Goal: Task Accomplishment & Management: Manage account settings

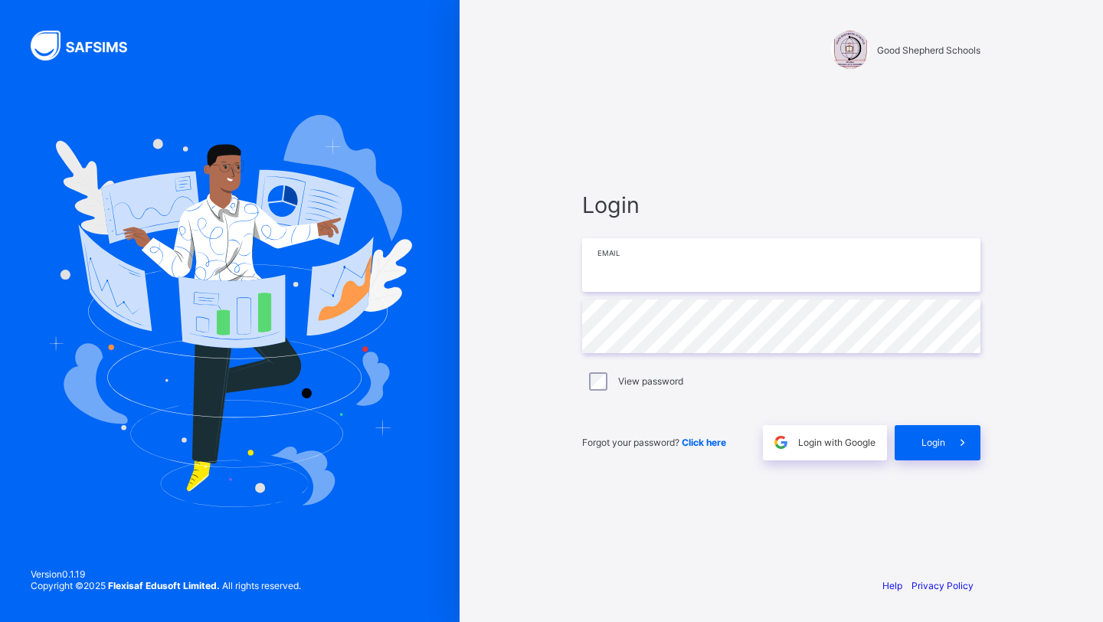
type input "**********"
click at [931, 452] on div "Login" at bounding box center [938, 442] width 86 height 35
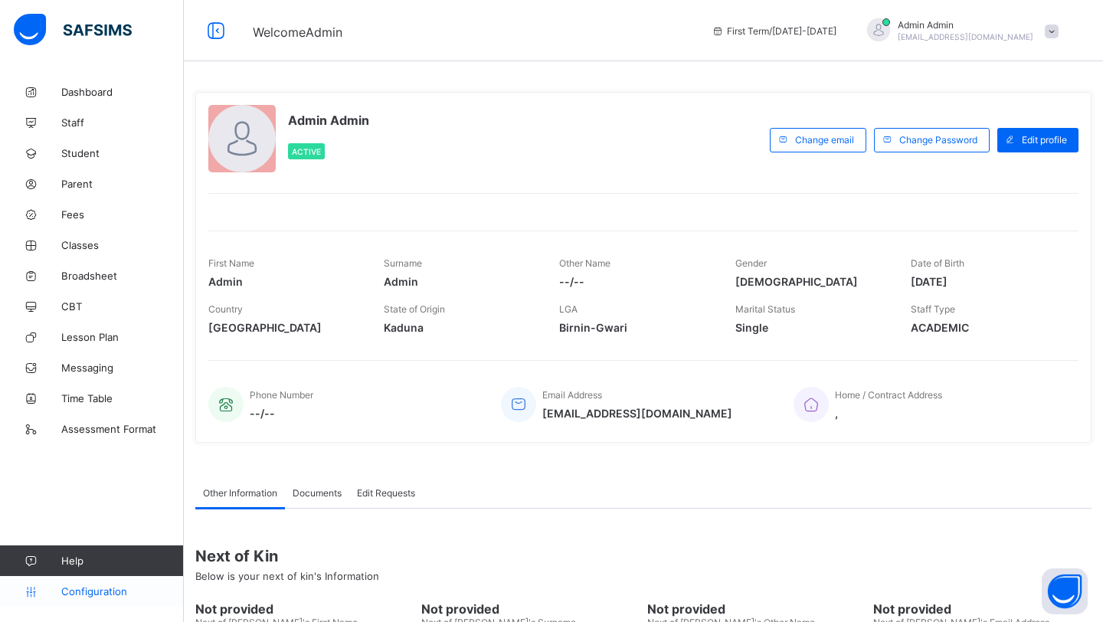
click at [94, 589] on span "Configuration" at bounding box center [122, 591] width 122 height 12
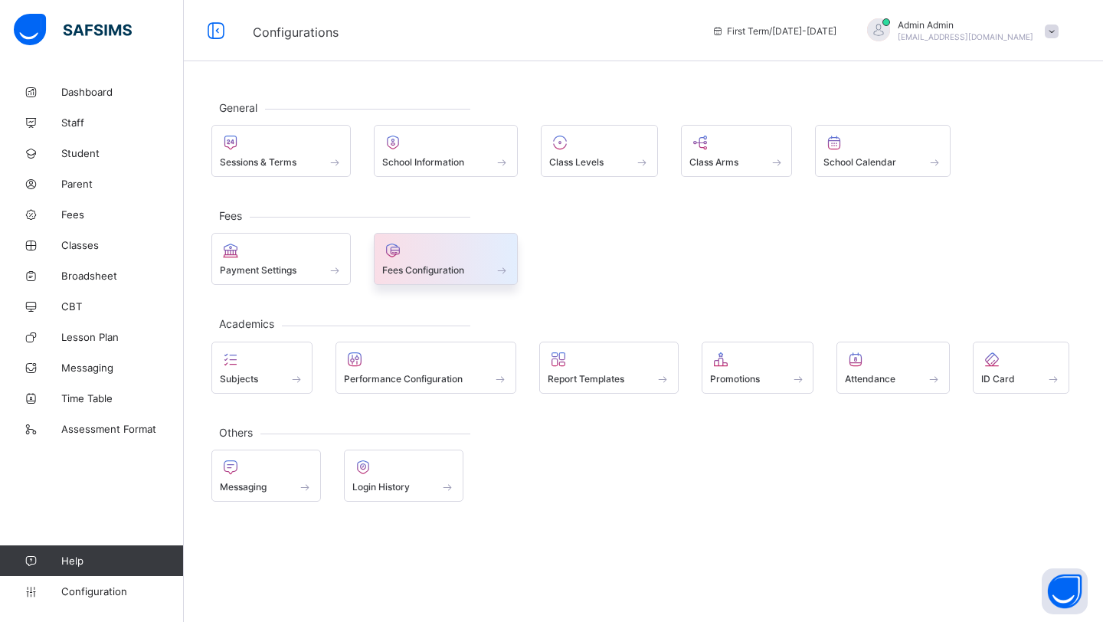
click at [421, 255] on div at bounding box center [446, 250] width 128 height 18
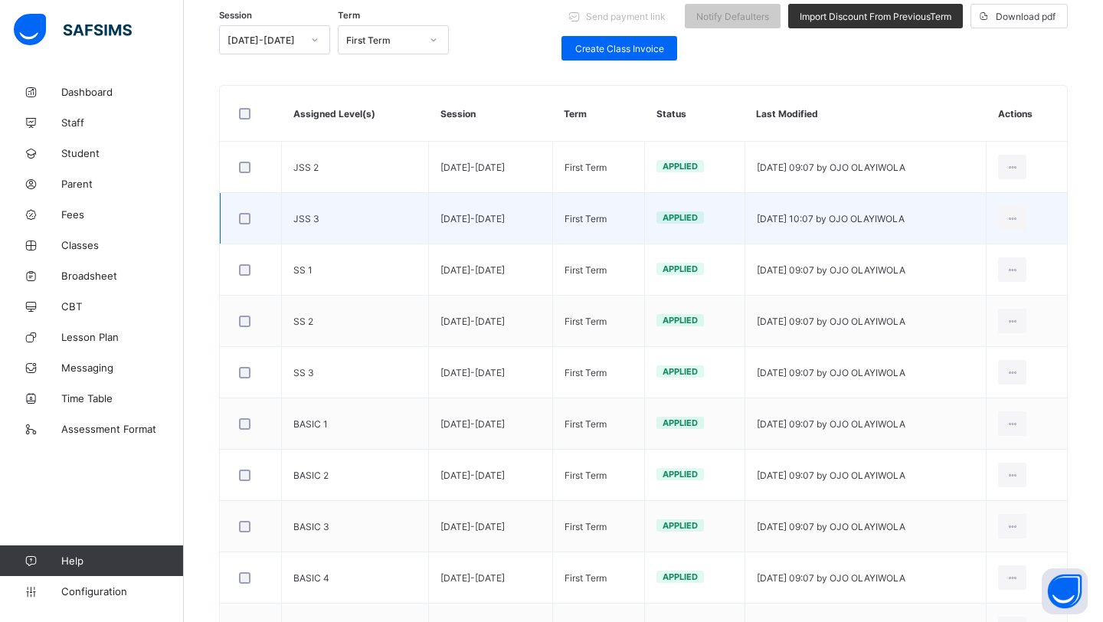
scroll to position [220, 0]
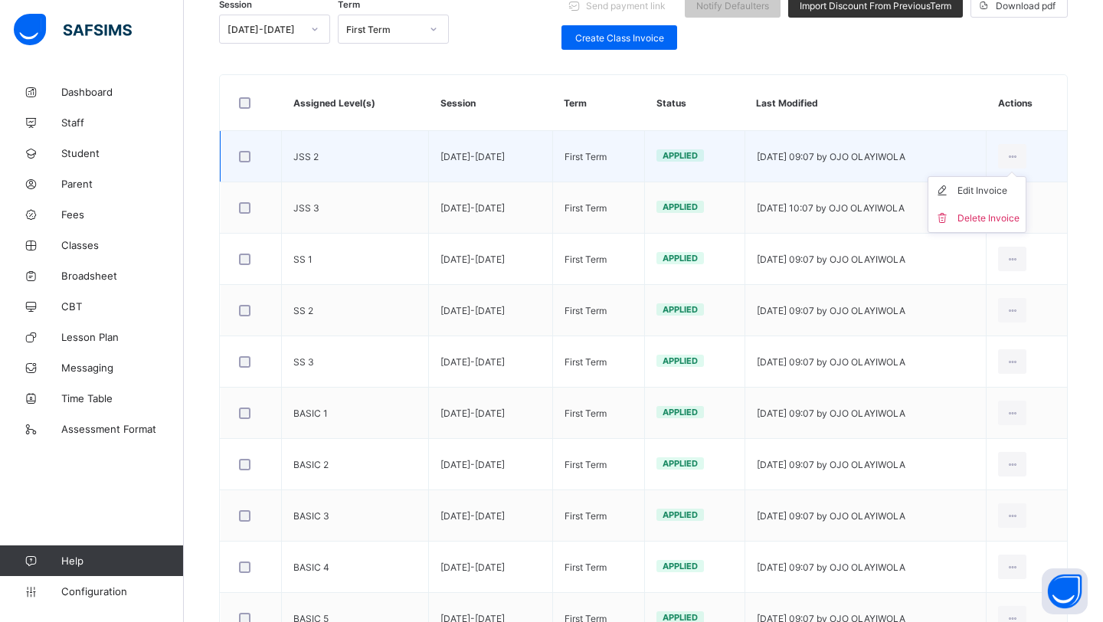
click at [1015, 176] on ul "Edit Invoice Delete Invoice" at bounding box center [977, 204] width 99 height 57
click at [993, 187] on div "Edit Invoice" at bounding box center [989, 190] width 62 height 15
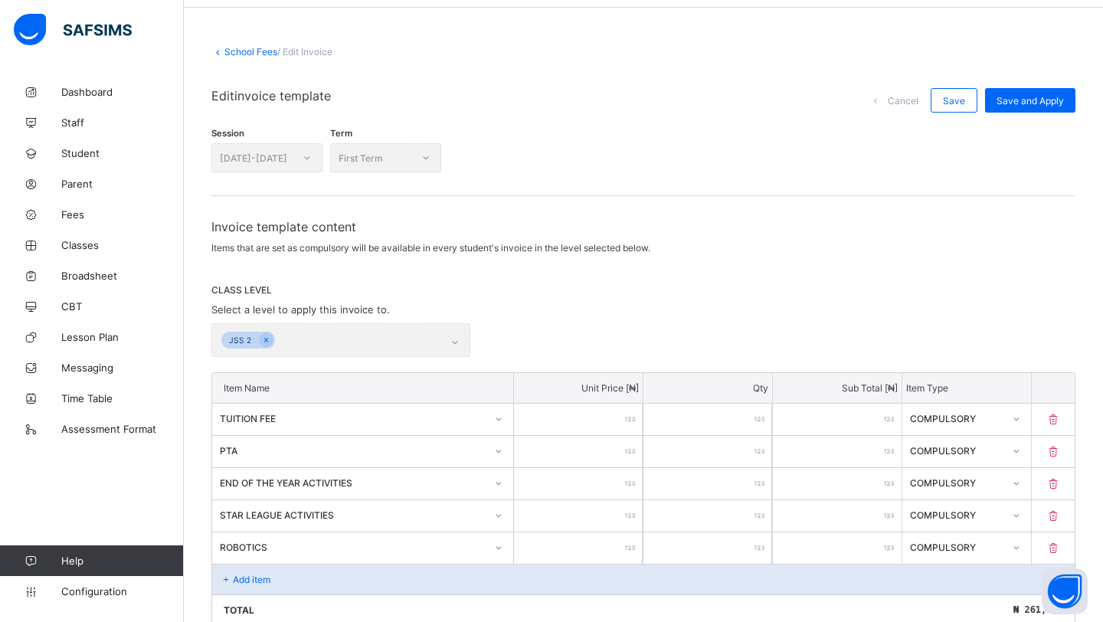
scroll to position [37, 0]
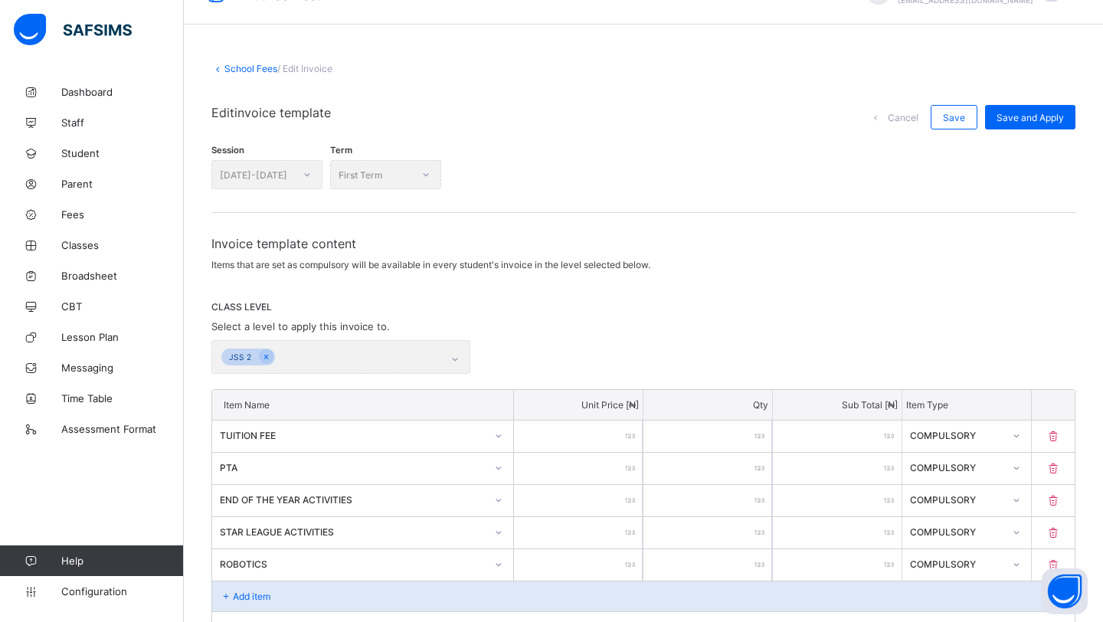
click at [239, 70] on link "School Fees" at bounding box center [251, 68] width 53 height 11
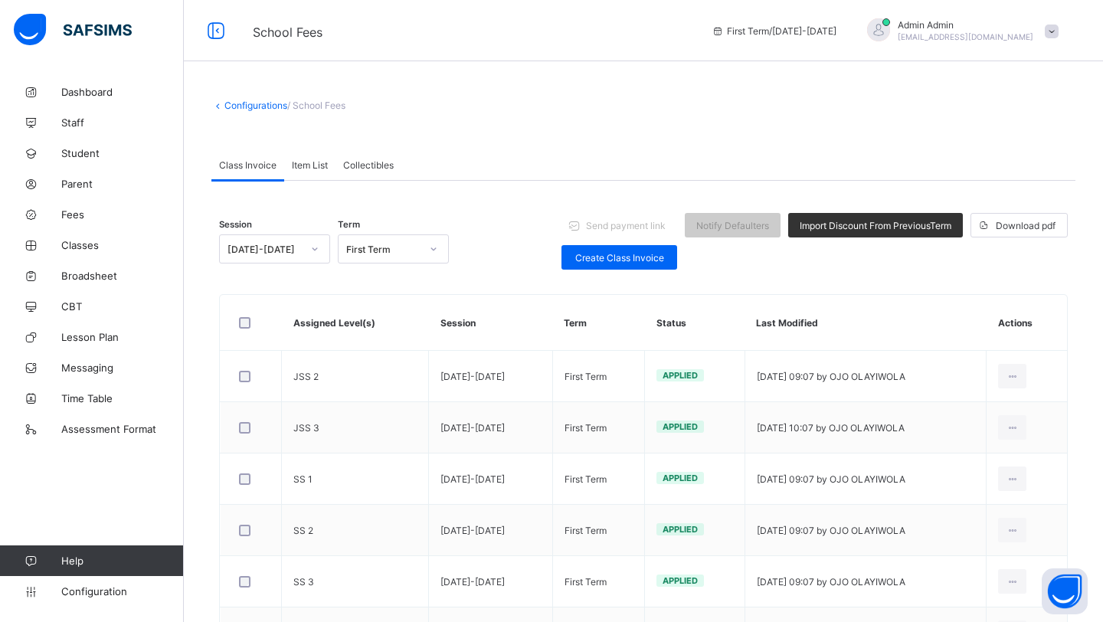
click at [313, 170] on div "Item List" at bounding box center [309, 164] width 51 height 31
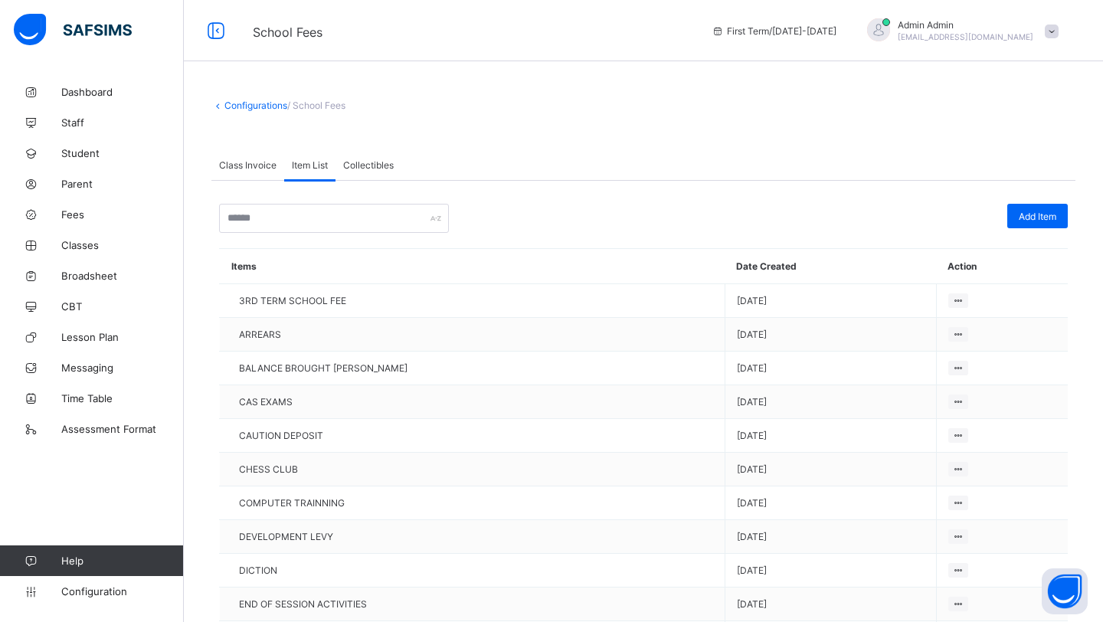
click at [247, 168] on span "Class Invoice" at bounding box center [247, 164] width 57 height 11
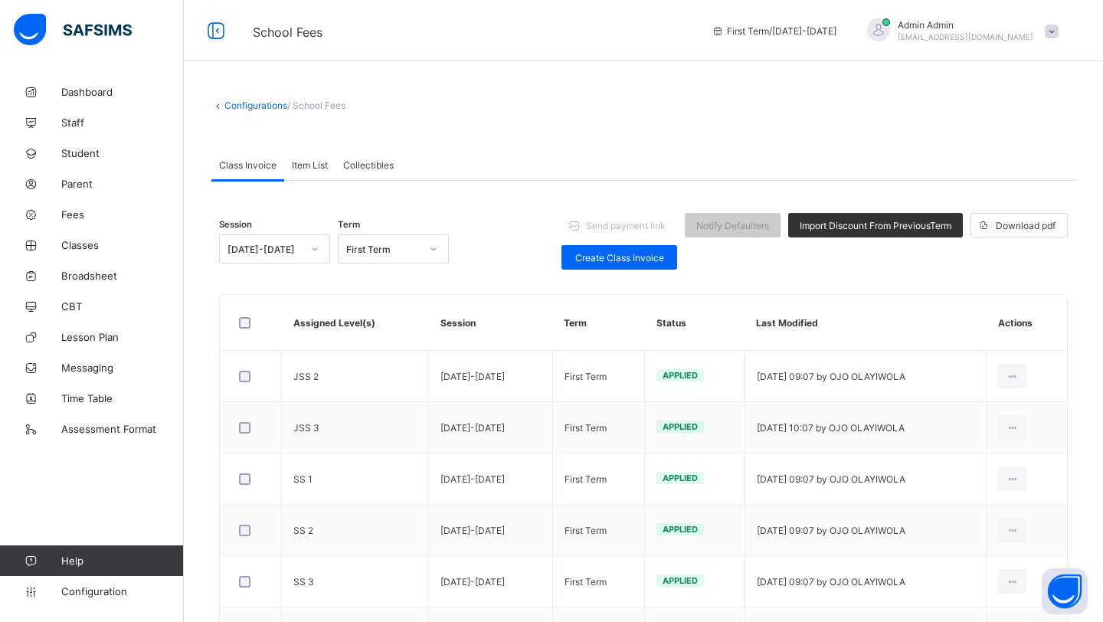
click at [358, 172] on div "Collectibles" at bounding box center [369, 164] width 66 height 31
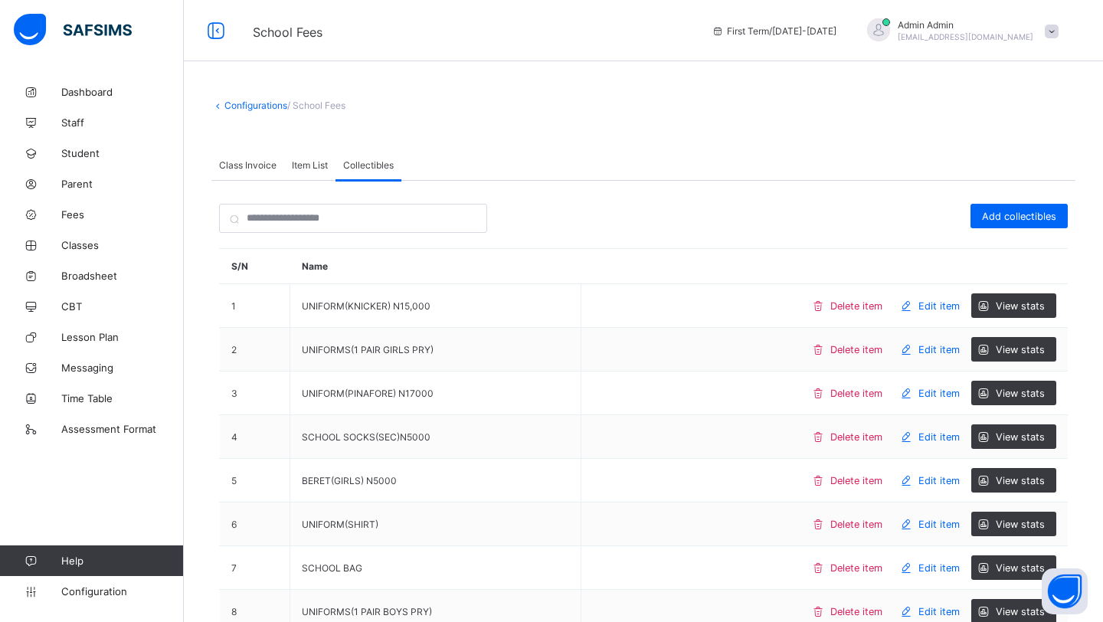
click at [304, 173] on div "Item List" at bounding box center [309, 164] width 51 height 31
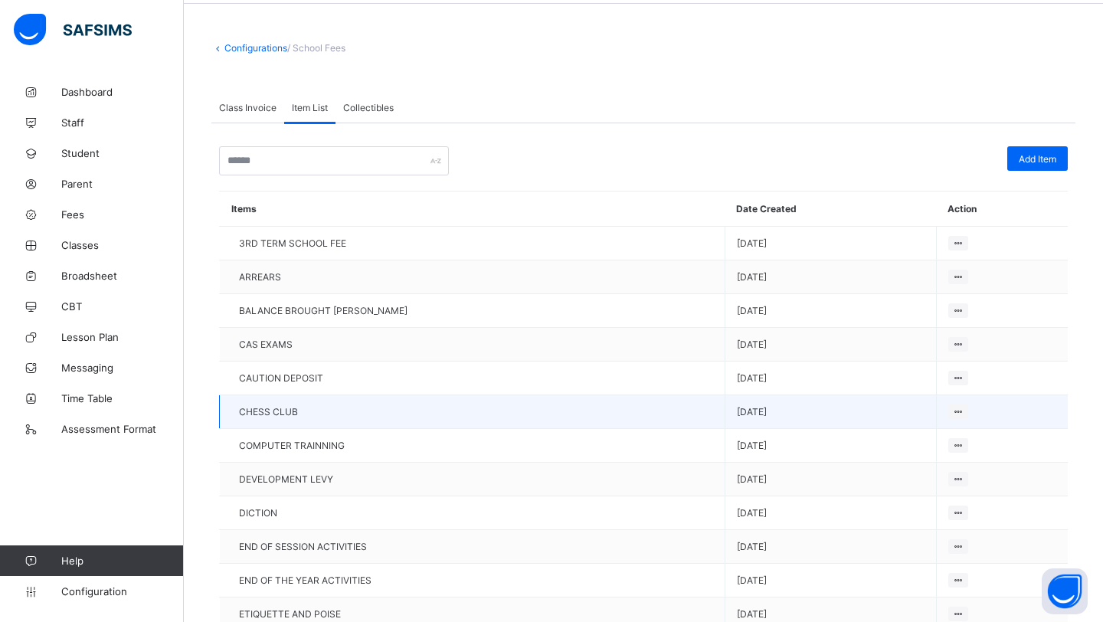
scroll to position [64, 0]
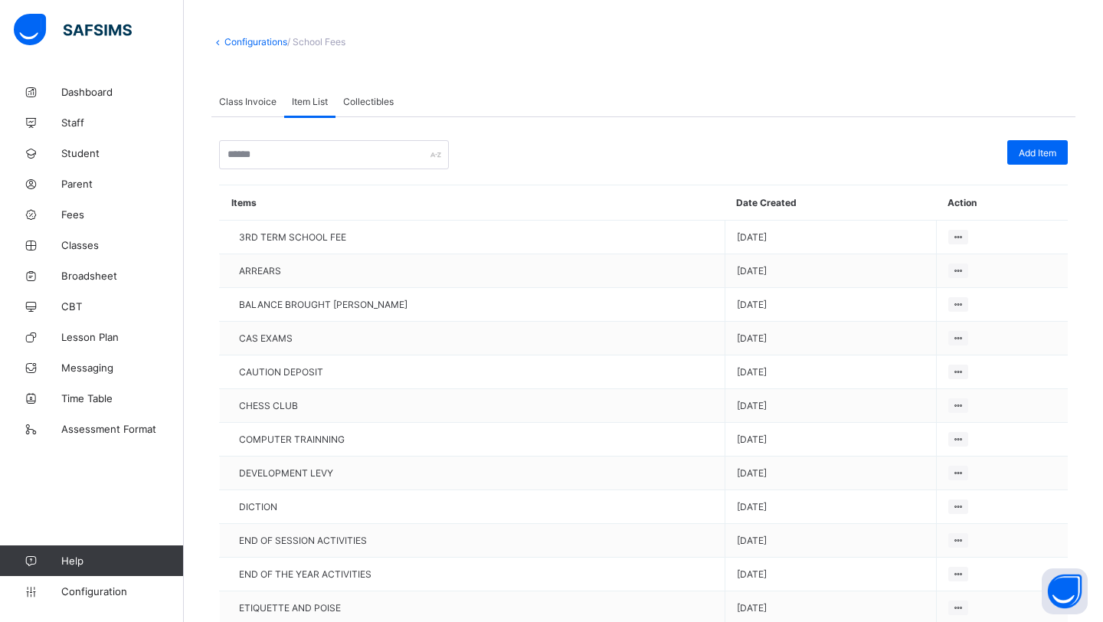
click at [244, 104] on span "Class Invoice" at bounding box center [247, 101] width 57 height 11
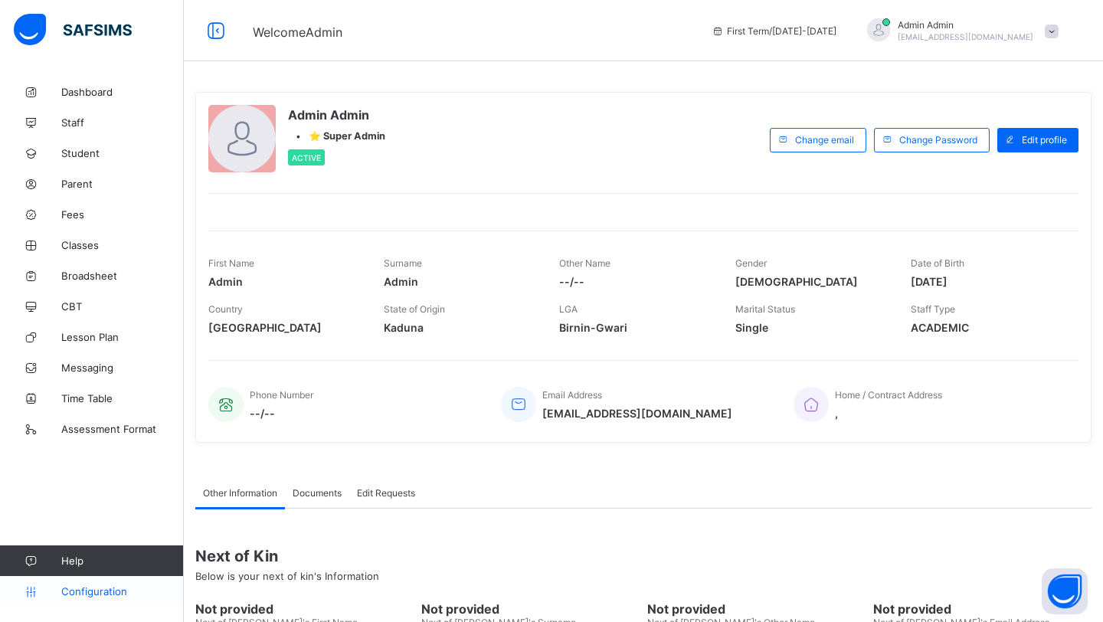
click at [92, 593] on span "Configuration" at bounding box center [122, 591] width 122 height 12
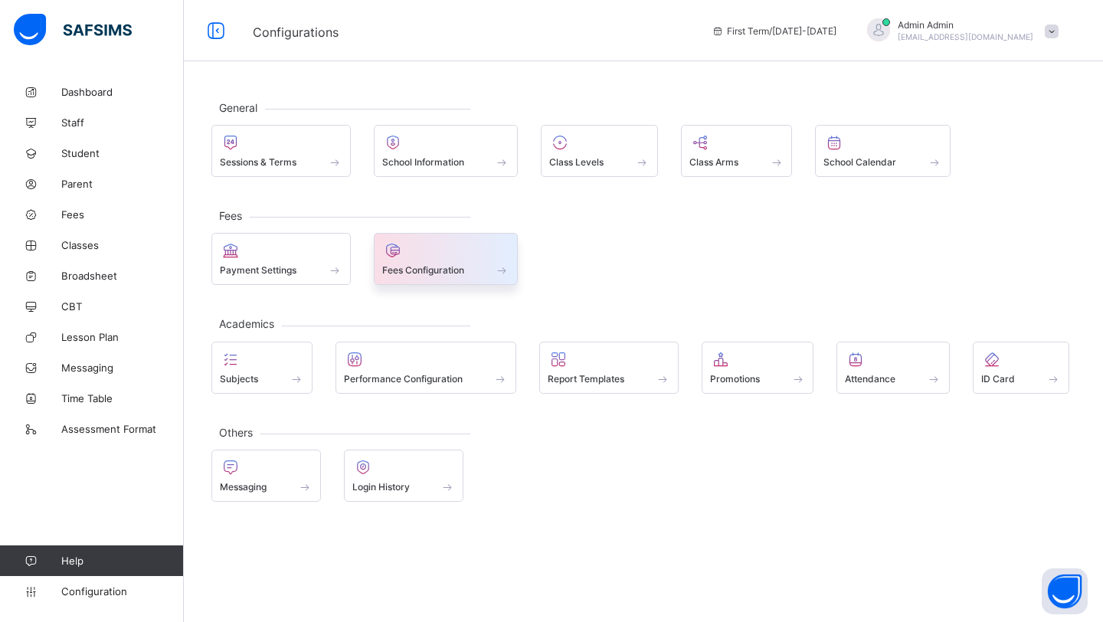
click at [429, 269] on span "Fees Configuration" at bounding box center [423, 269] width 82 height 11
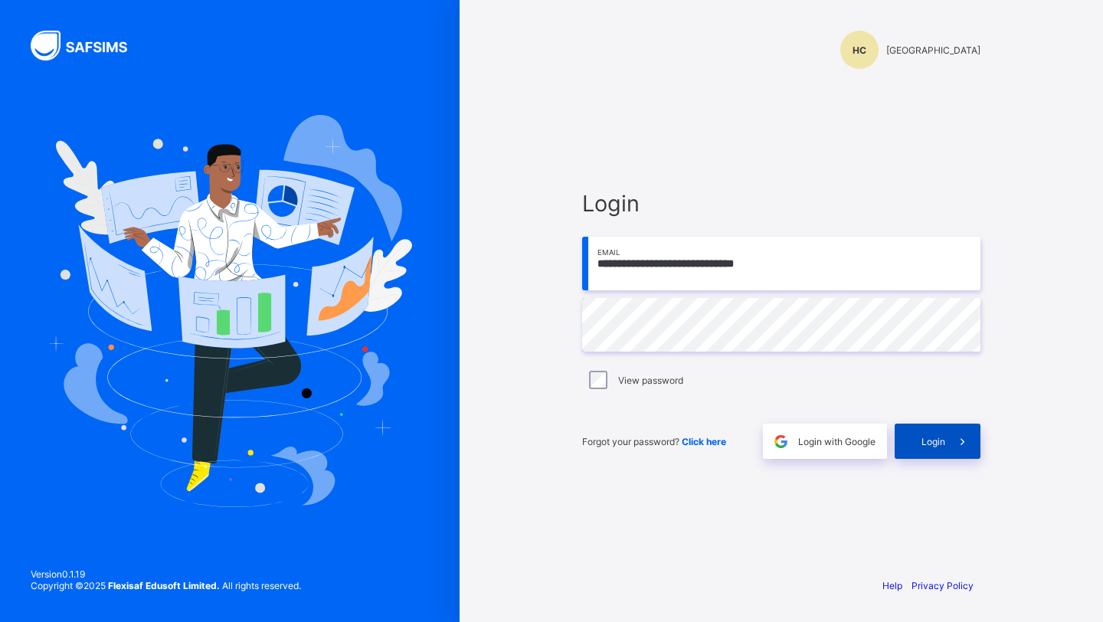
click at [941, 447] on div "Login" at bounding box center [938, 441] width 86 height 35
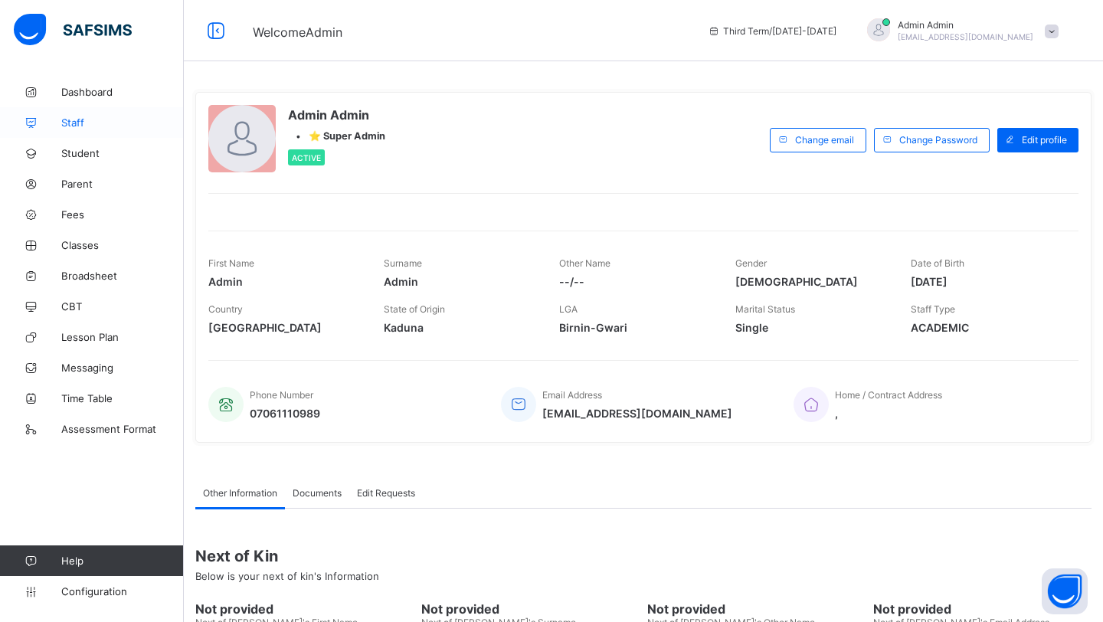
click at [82, 116] on span "Staff" at bounding box center [122, 122] width 123 height 12
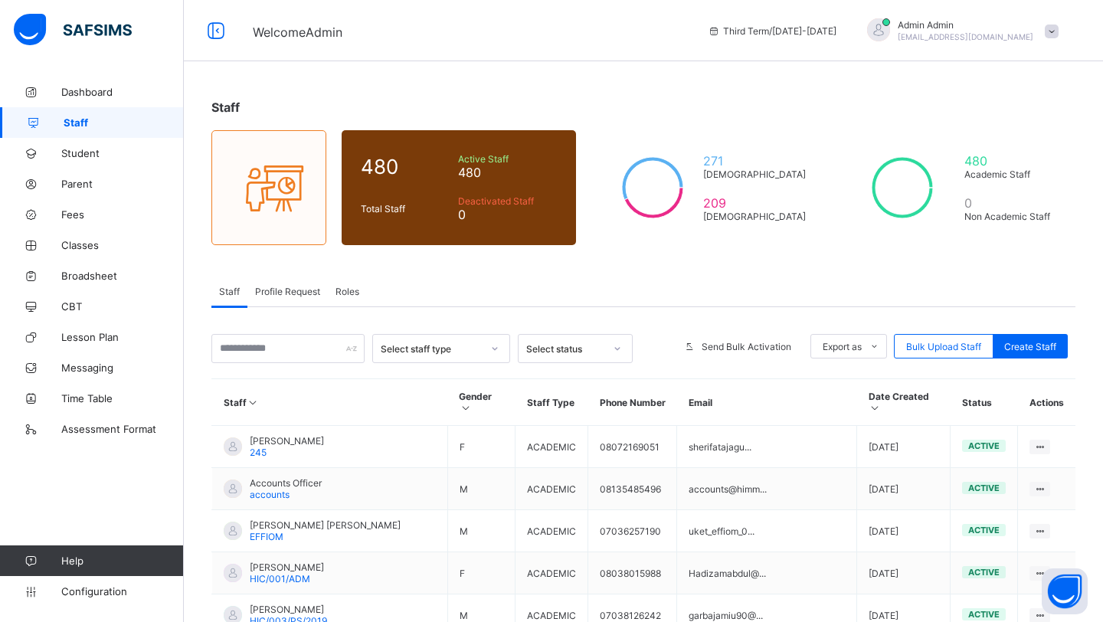
click at [352, 288] on span "Roles" at bounding box center [348, 291] width 24 height 11
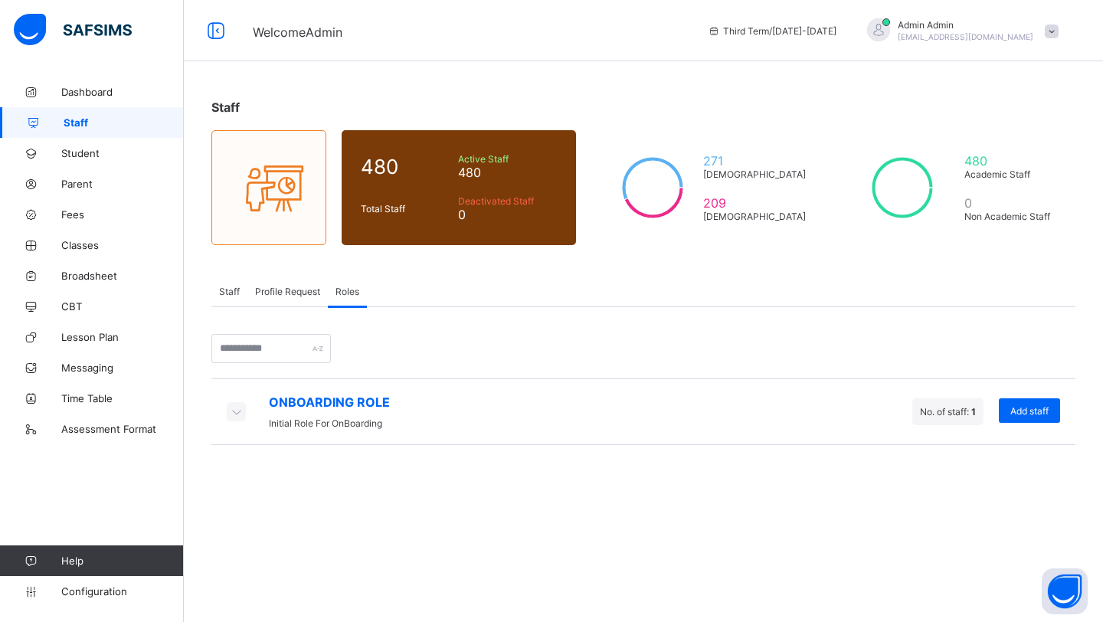
click at [235, 411] on icon at bounding box center [236, 411] width 17 height 15
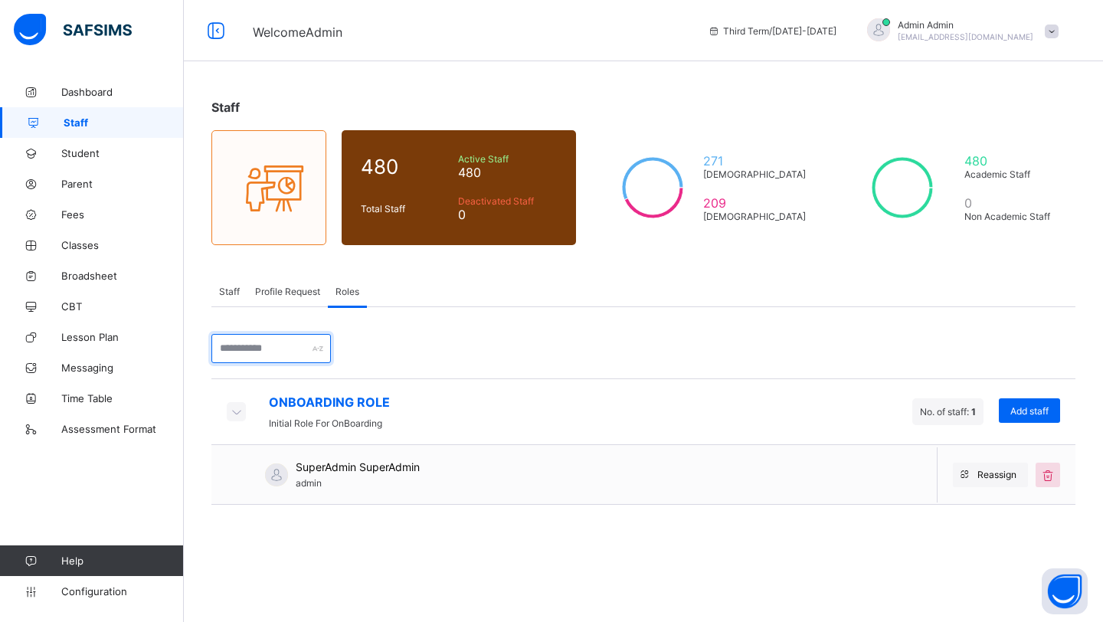
click at [273, 351] on input "text" at bounding box center [271, 348] width 120 height 29
click at [229, 287] on span "Staff" at bounding box center [229, 291] width 21 height 11
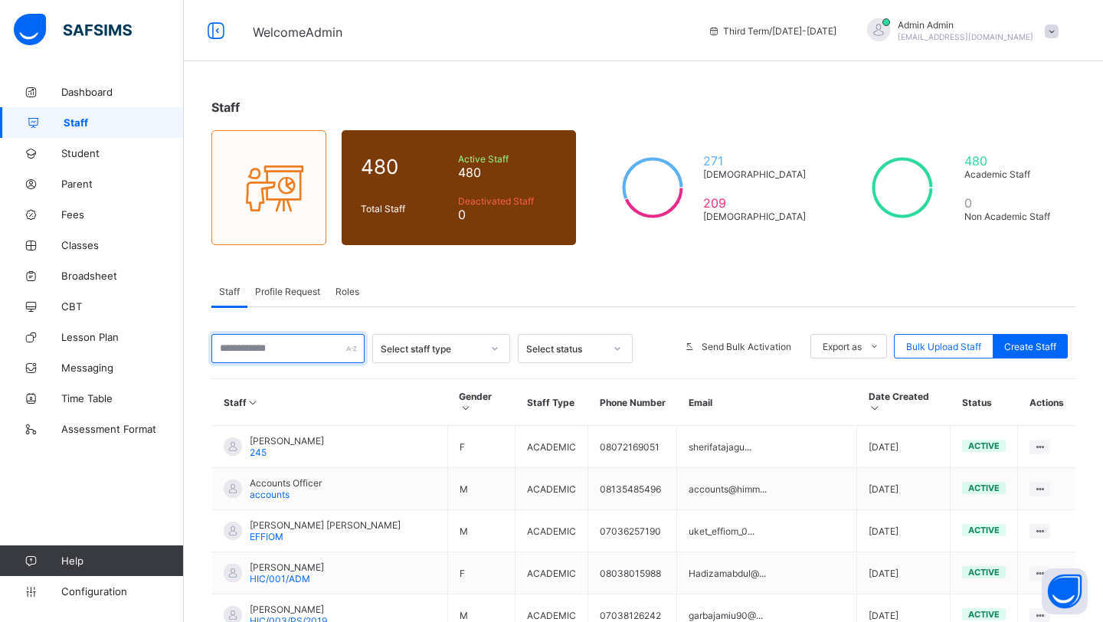
click at [238, 349] on input "text" at bounding box center [287, 348] width 153 height 29
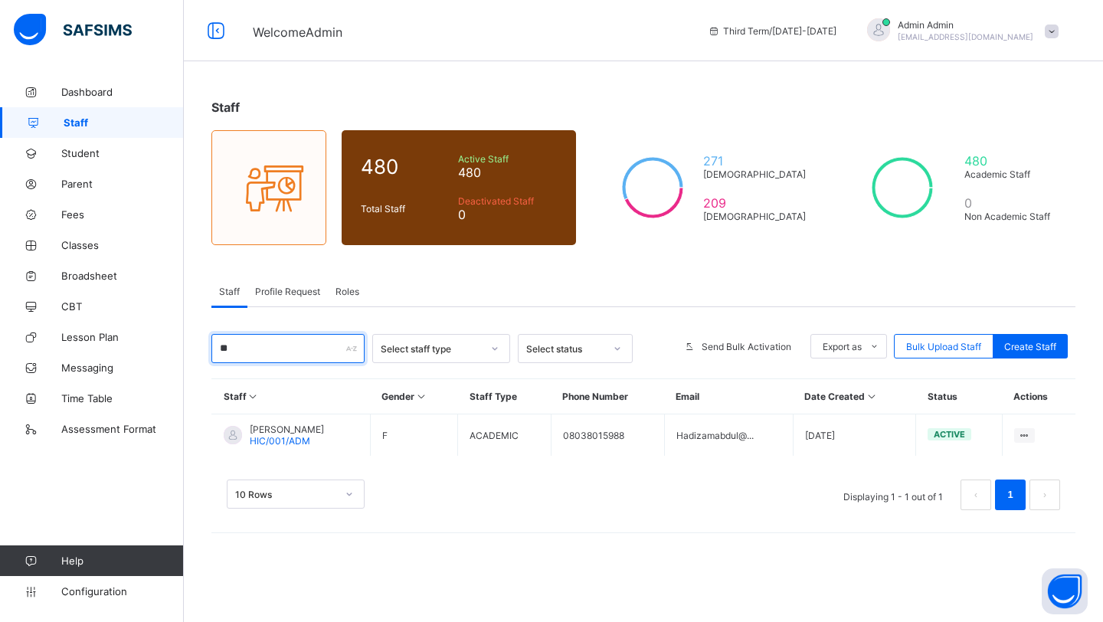
type input "*"
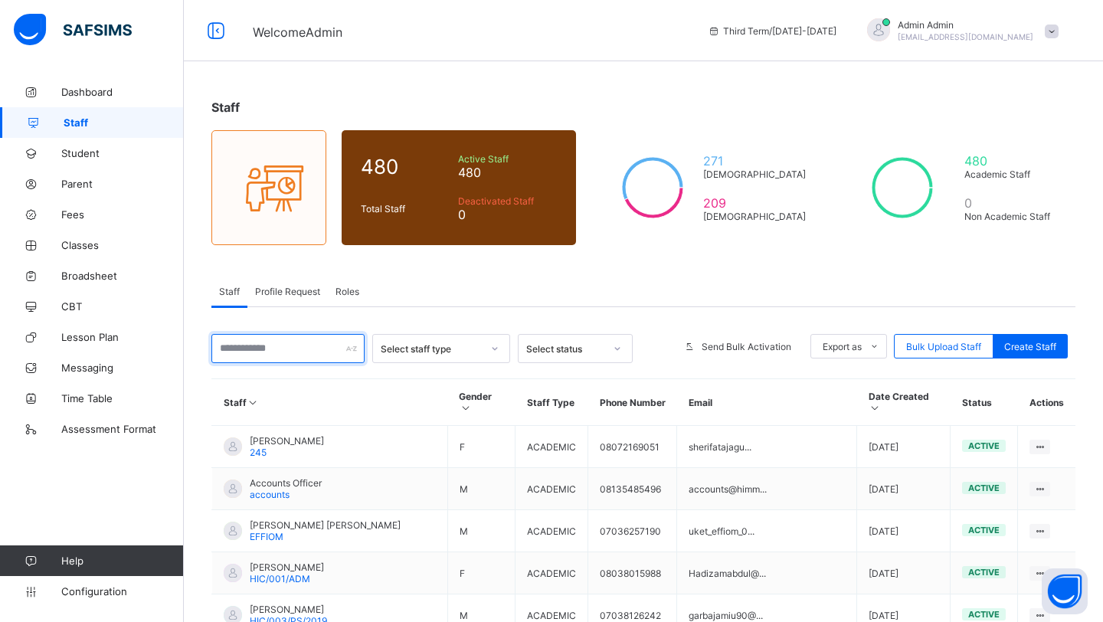
paste input "**********"
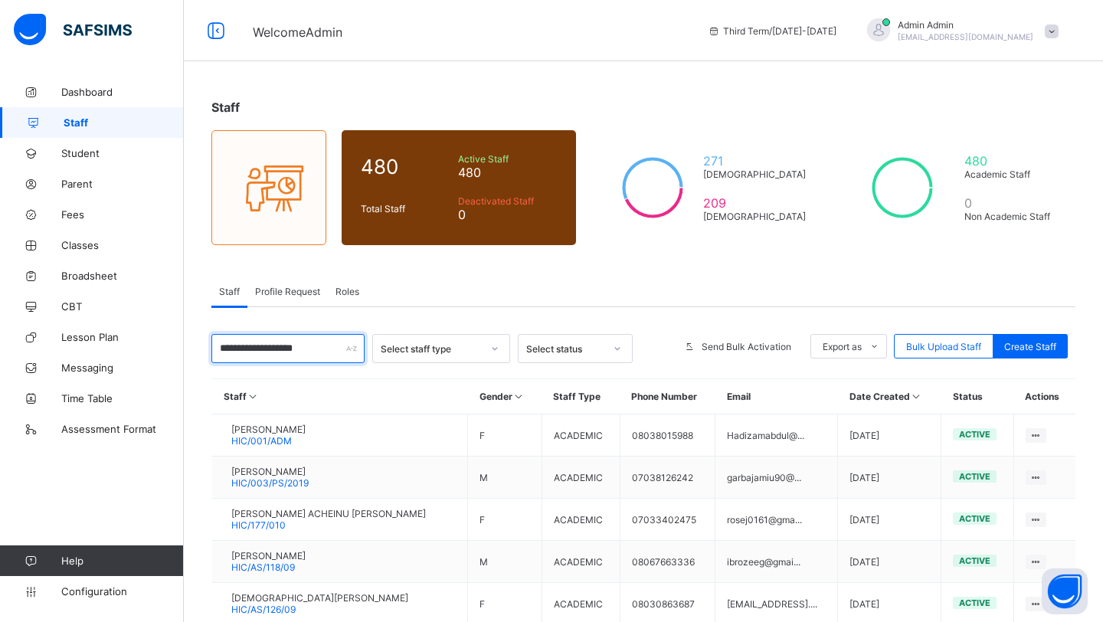
click at [220, 350] on input "**********" at bounding box center [287, 348] width 153 height 29
click at [329, 349] on input "**********" at bounding box center [287, 348] width 153 height 29
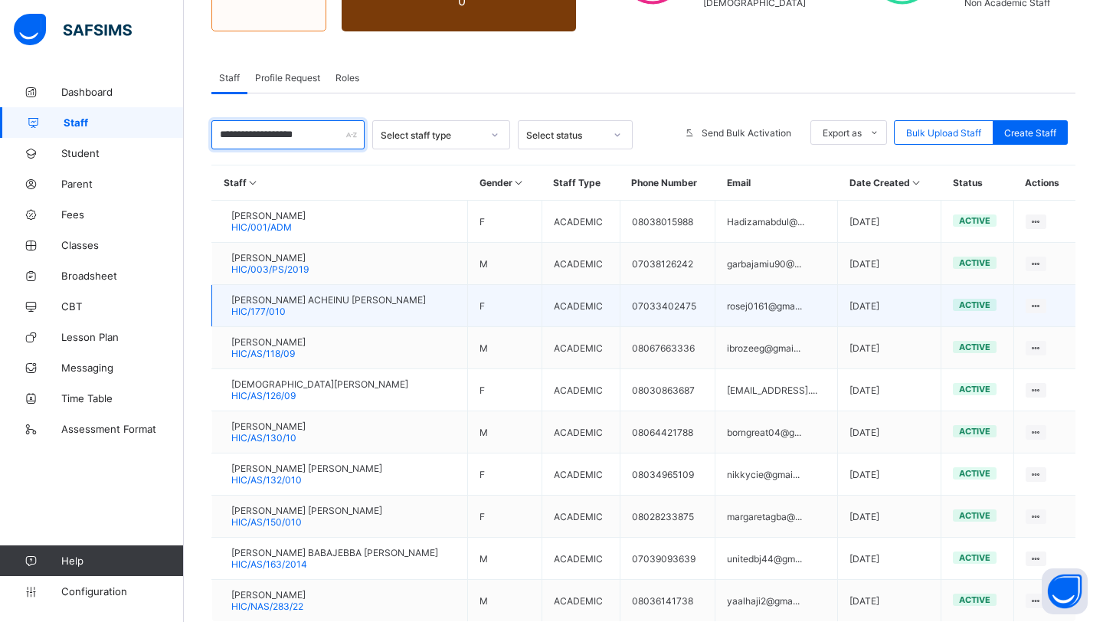
scroll to position [301, 0]
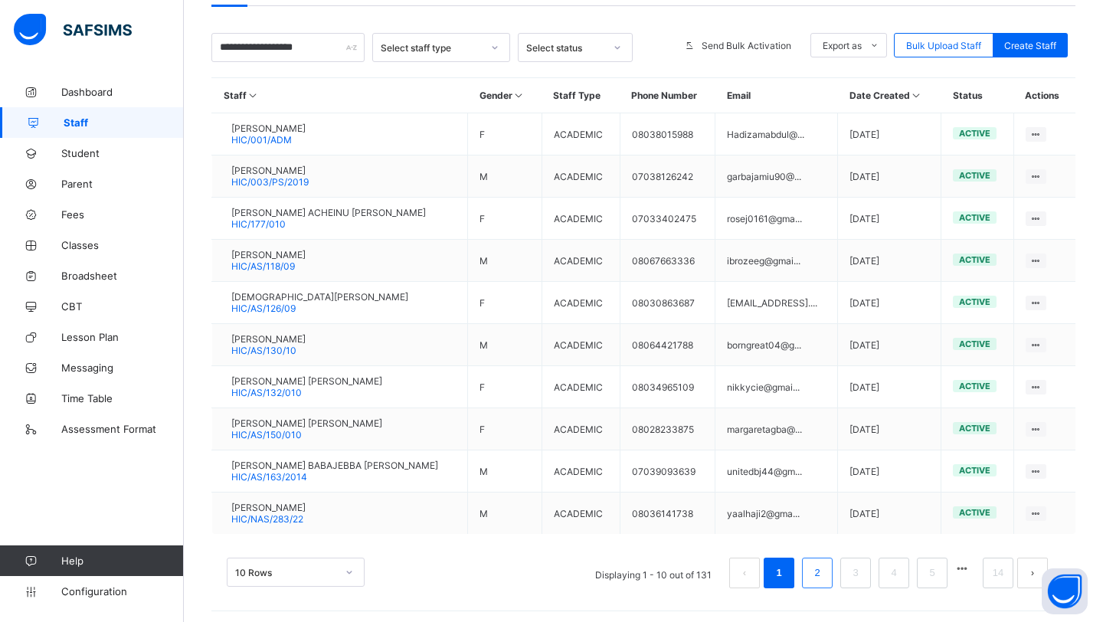
click at [821, 579] on li "2" at bounding box center [817, 573] width 31 height 31
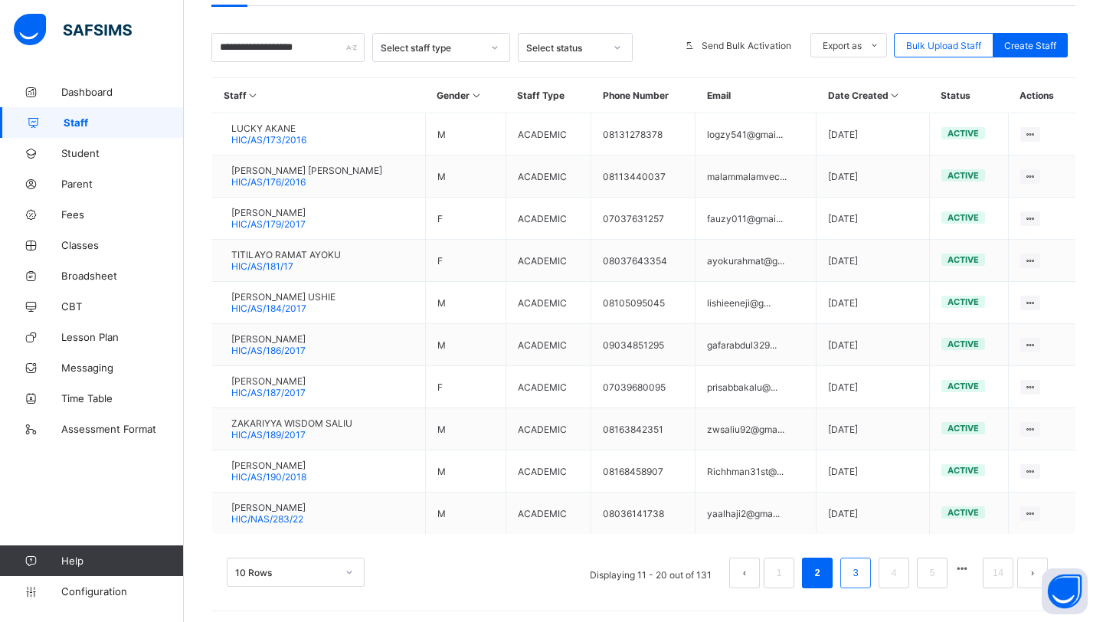
click at [863, 568] on li "3" at bounding box center [856, 573] width 31 height 31
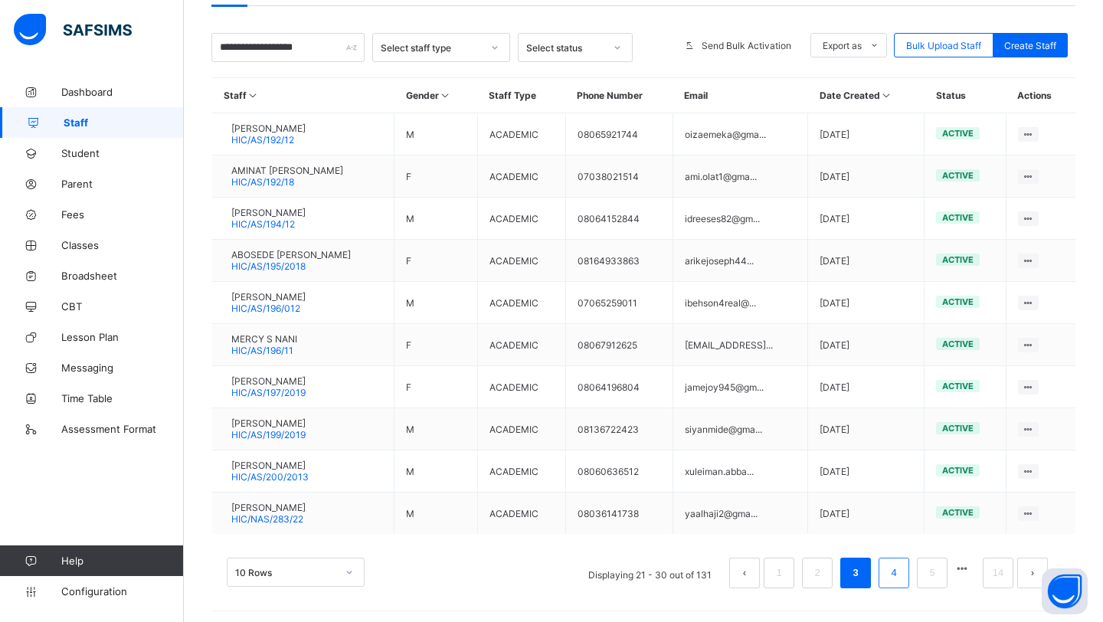
click at [891, 569] on link "4" at bounding box center [894, 573] width 15 height 20
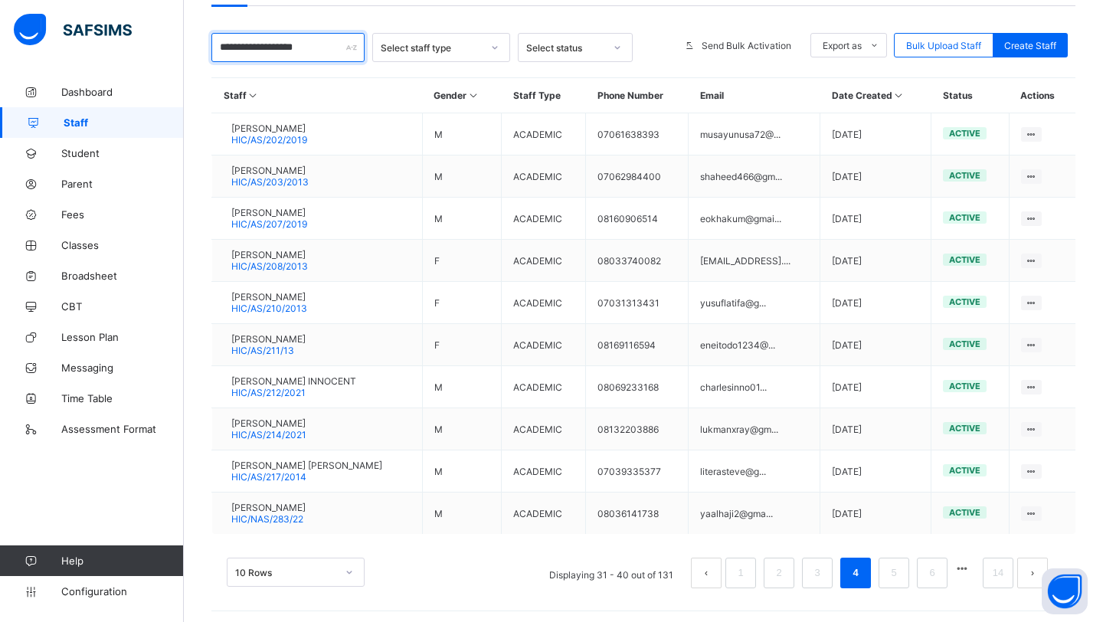
click at [323, 52] on input "**********" at bounding box center [287, 47] width 153 height 29
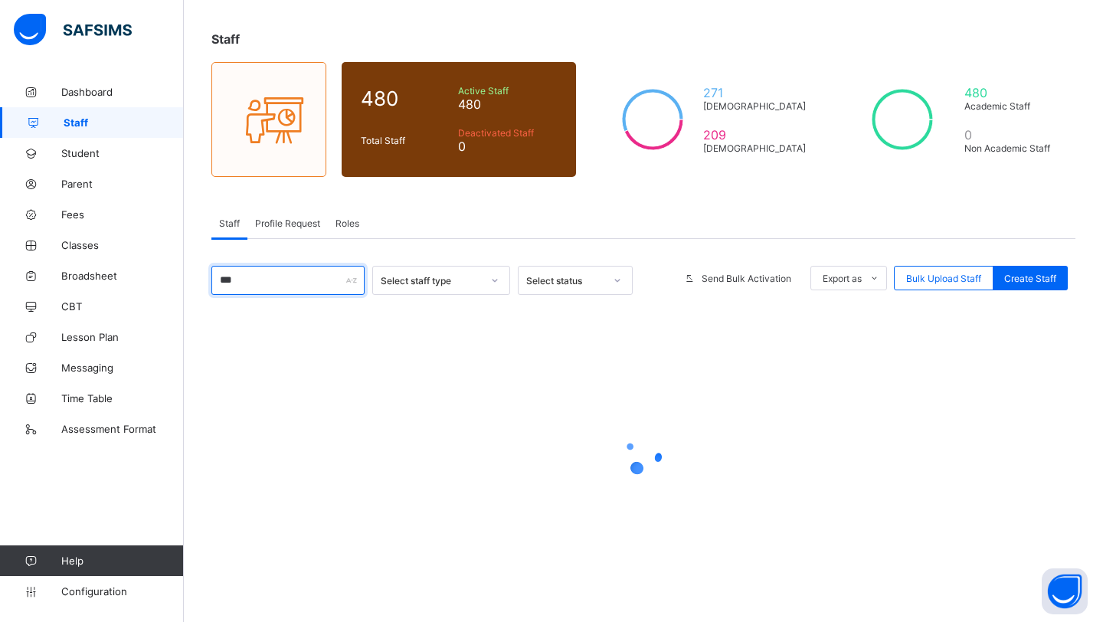
scroll to position [0, 0]
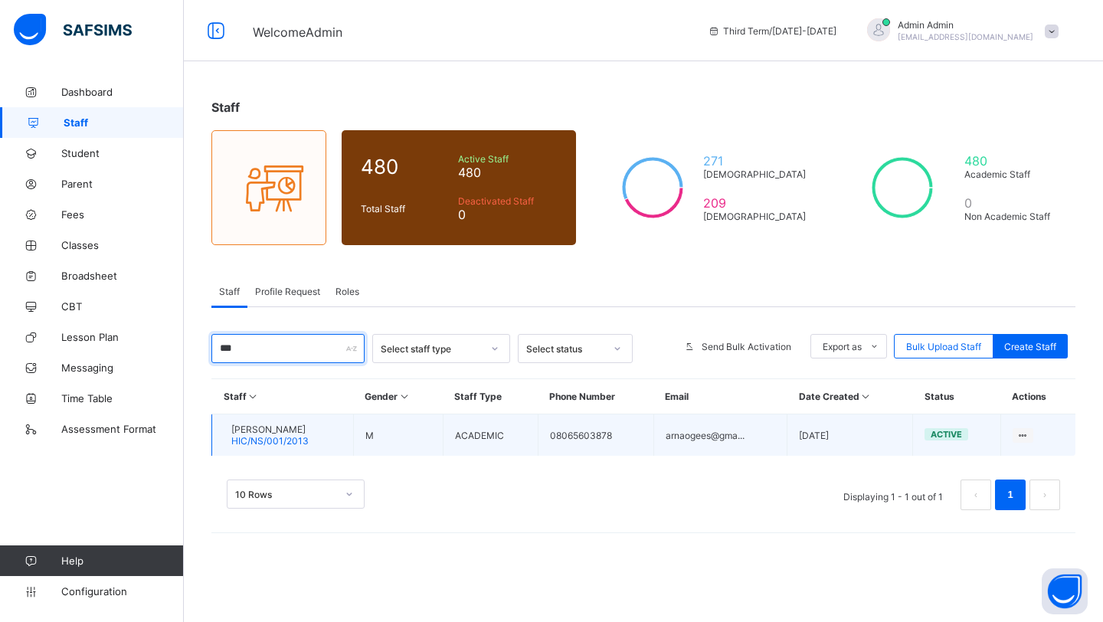
type input "***"
click at [290, 424] on span "SAHEED ABDUL" at bounding box center [269, 429] width 77 height 11
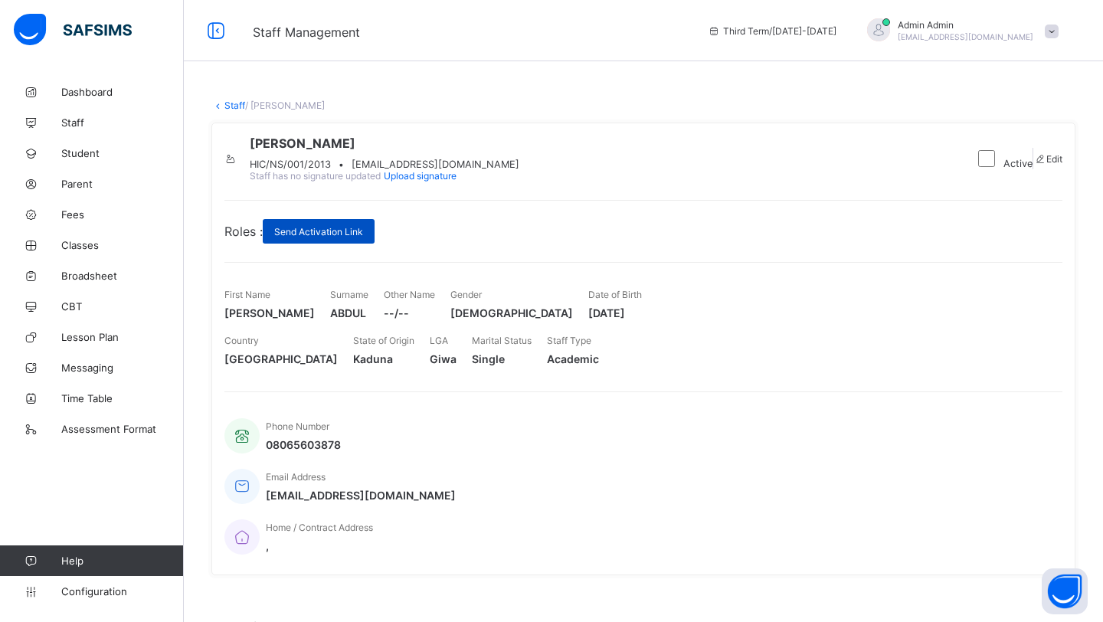
click at [349, 238] on span "Send Activation Link" at bounding box center [318, 231] width 89 height 11
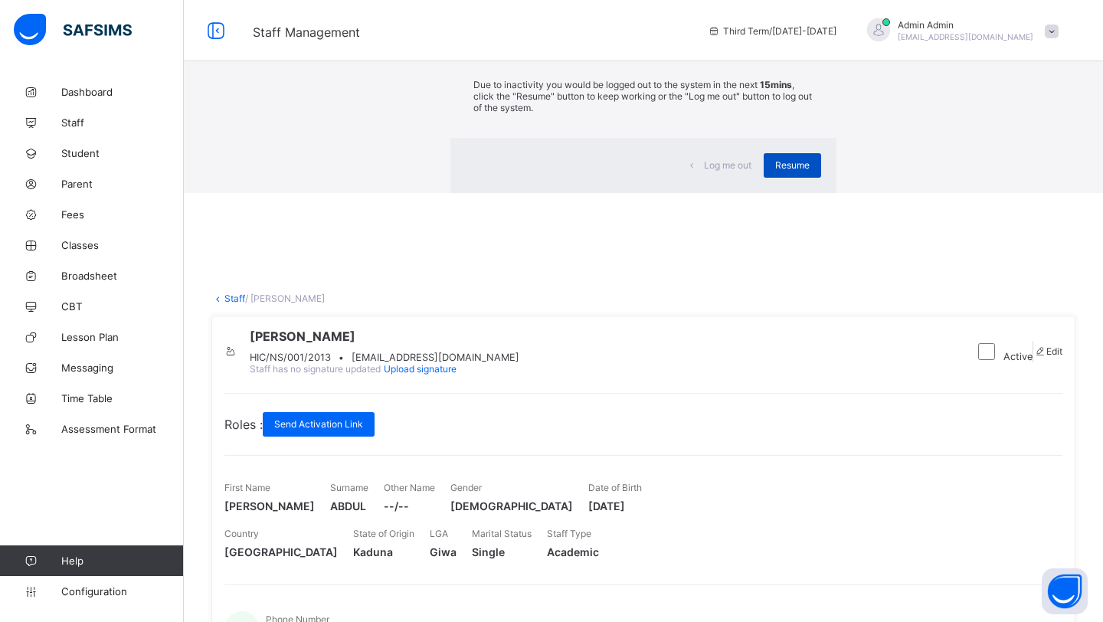
click at [764, 178] on div "Resume" at bounding box center [792, 165] width 57 height 25
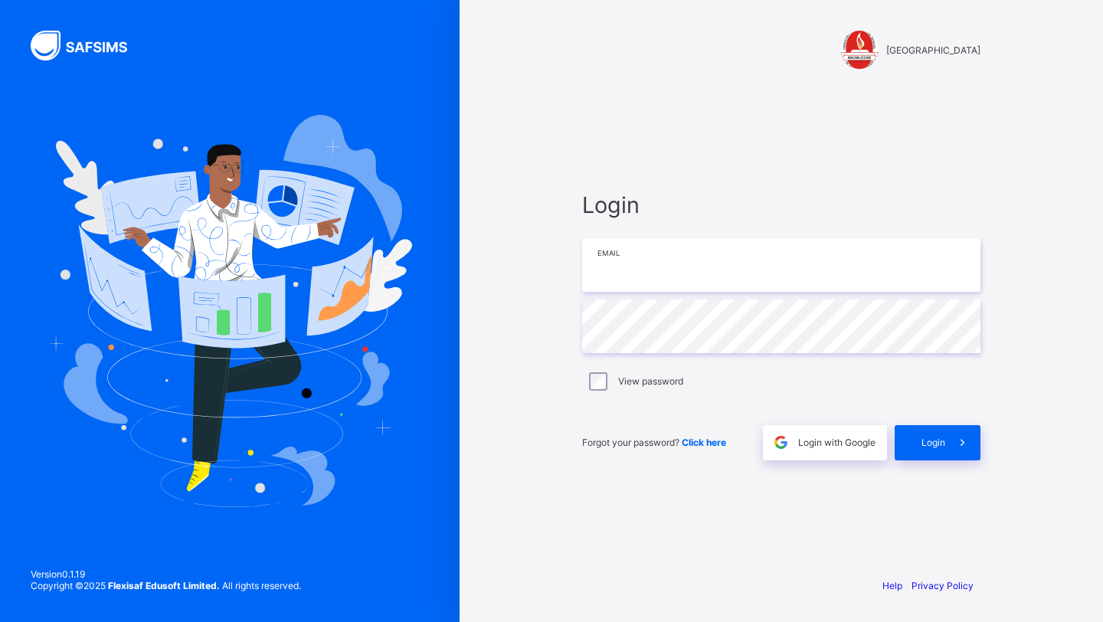
click at [613, 276] on input "email" at bounding box center [781, 265] width 398 height 54
type input "**********"
click at [917, 442] on div "Login" at bounding box center [938, 442] width 86 height 35
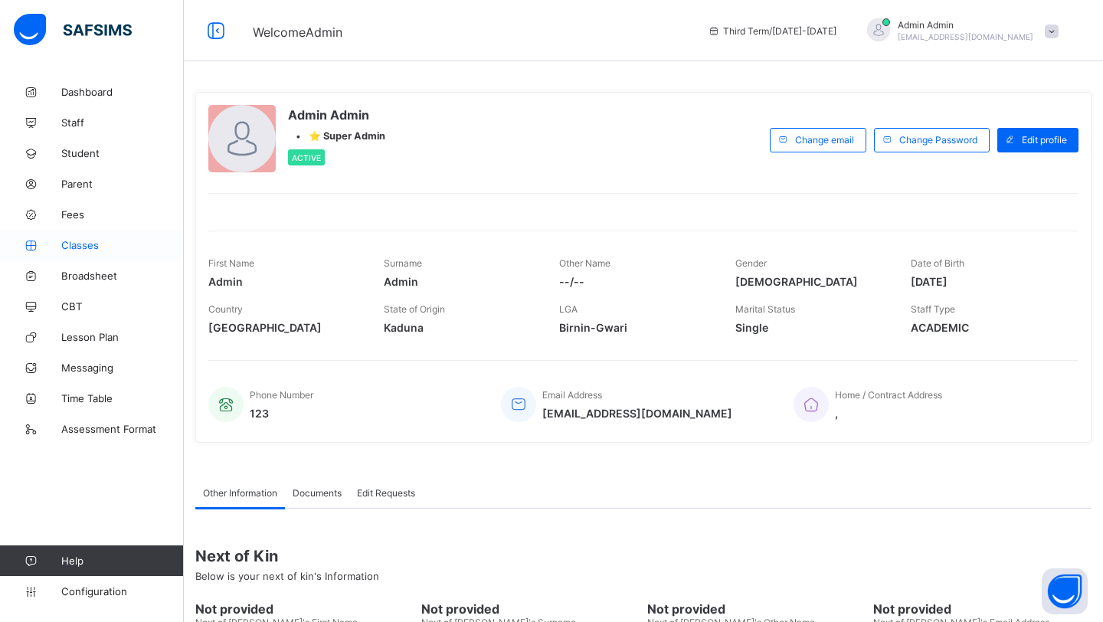
click at [76, 247] on span "Classes" at bounding box center [122, 245] width 123 height 12
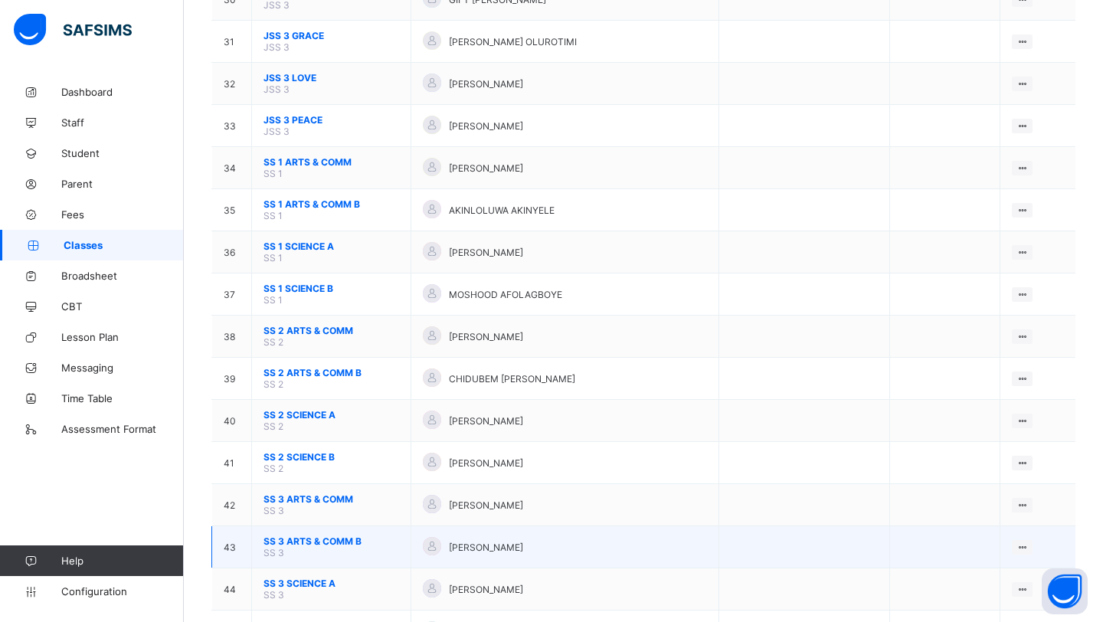
scroll to position [1447, 0]
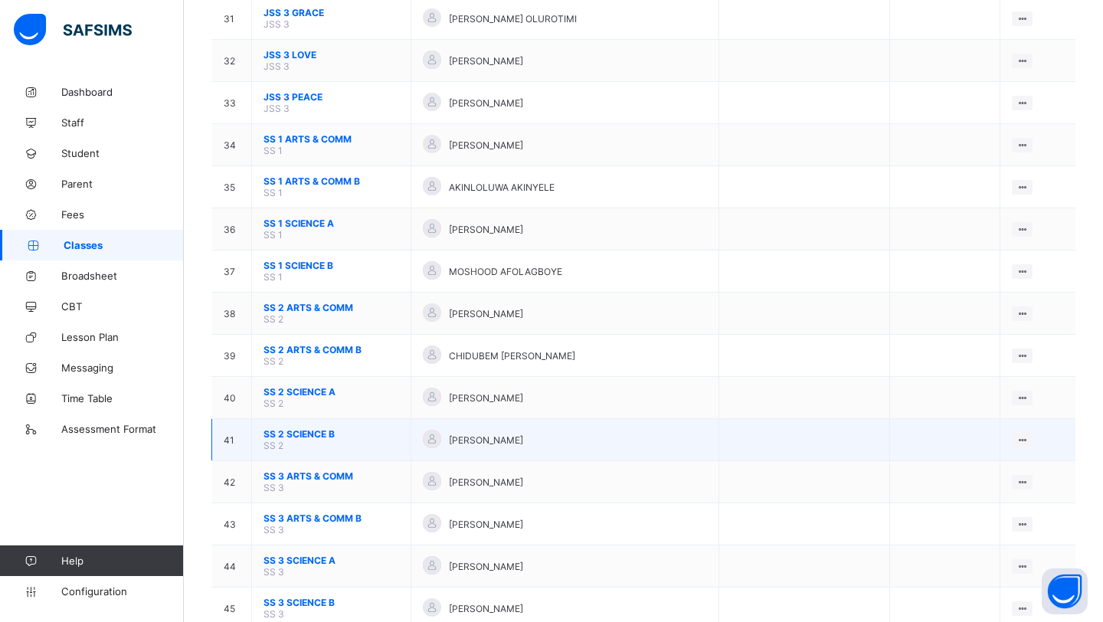
click at [306, 428] on span "SS 2 SCIENCE B" at bounding box center [332, 433] width 136 height 11
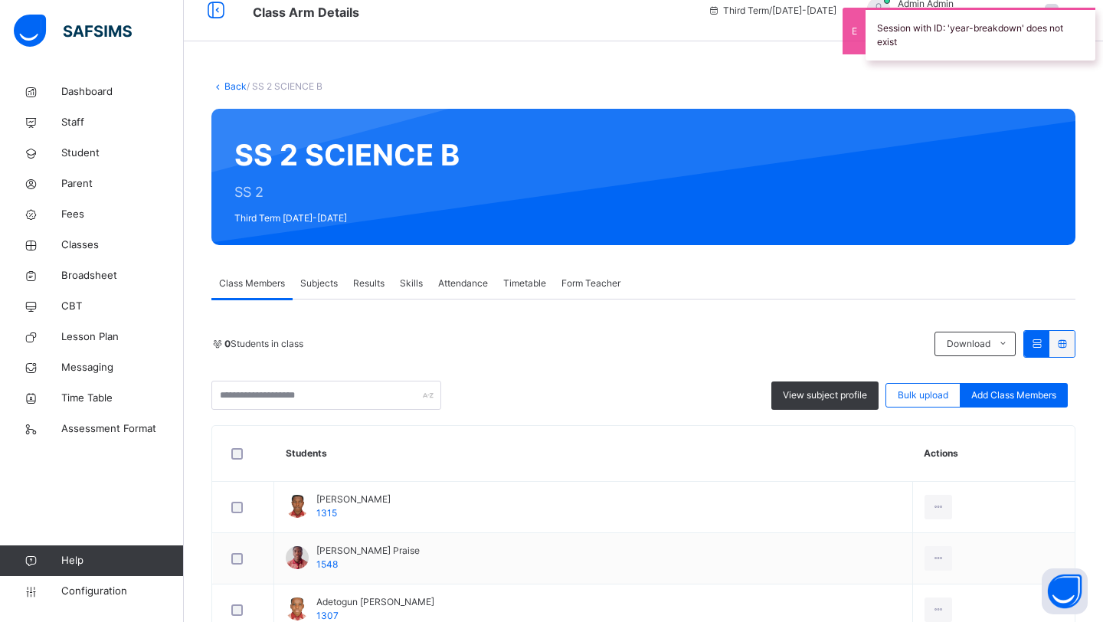
scroll to position [21, 0]
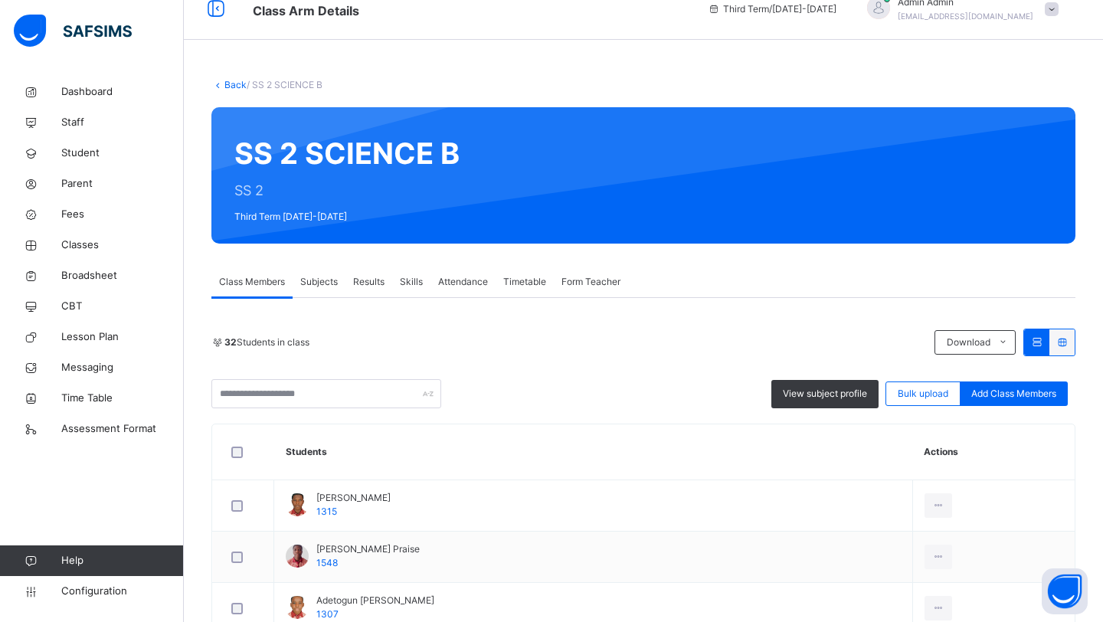
click at [321, 288] on span "Subjects" at bounding box center [319, 282] width 38 height 14
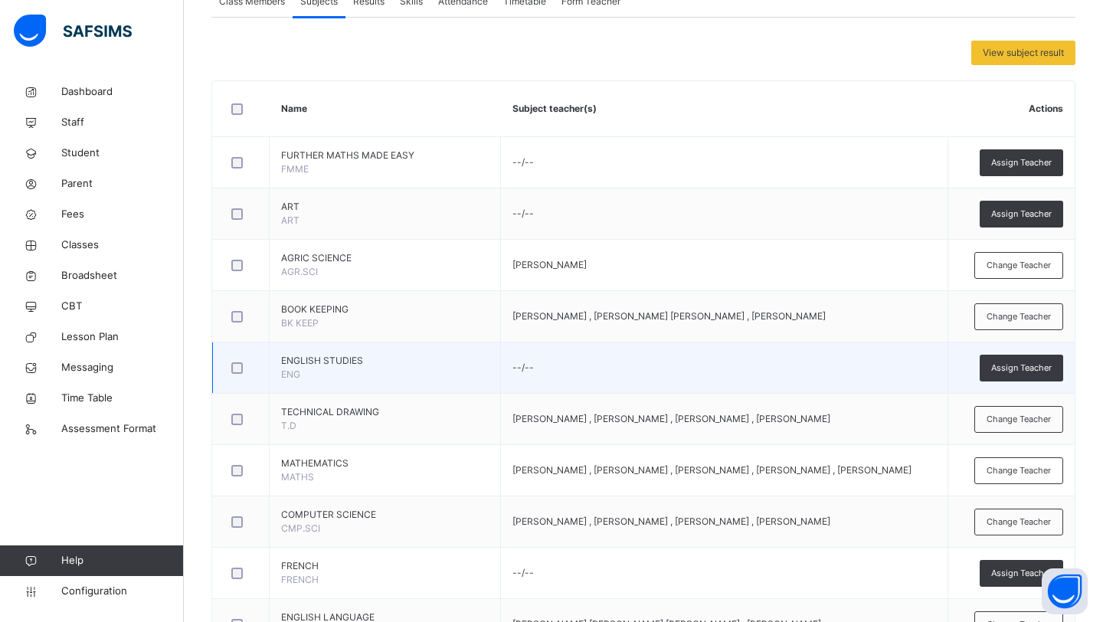
scroll to position [303, 0]
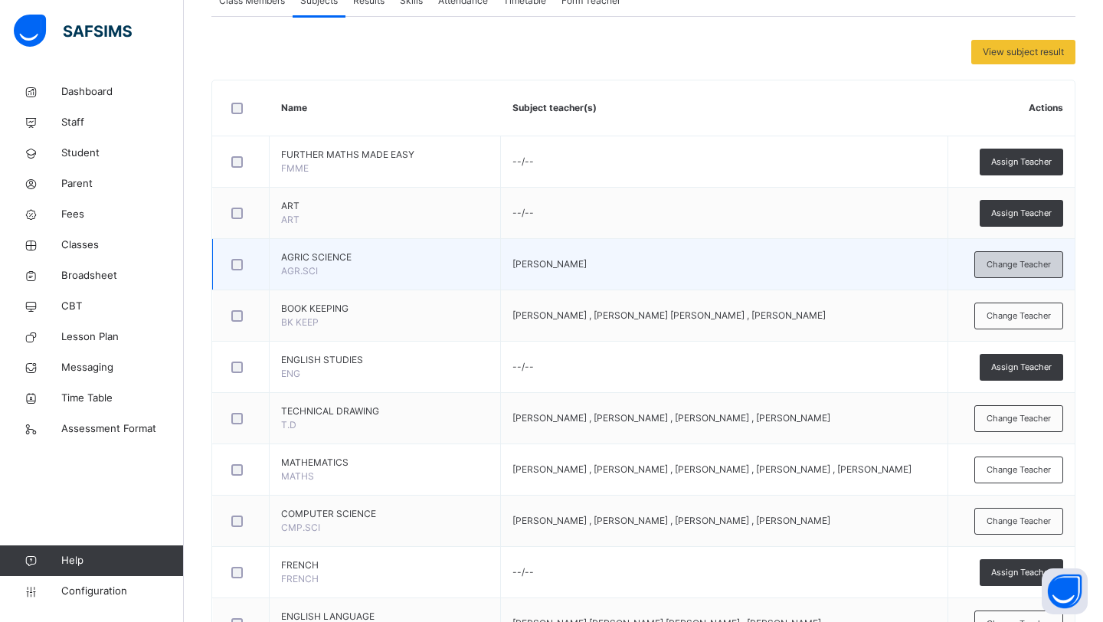
click at [1050, 265] on span "Change Teacher" at bounding box center [1019, 264] width 64 height 13
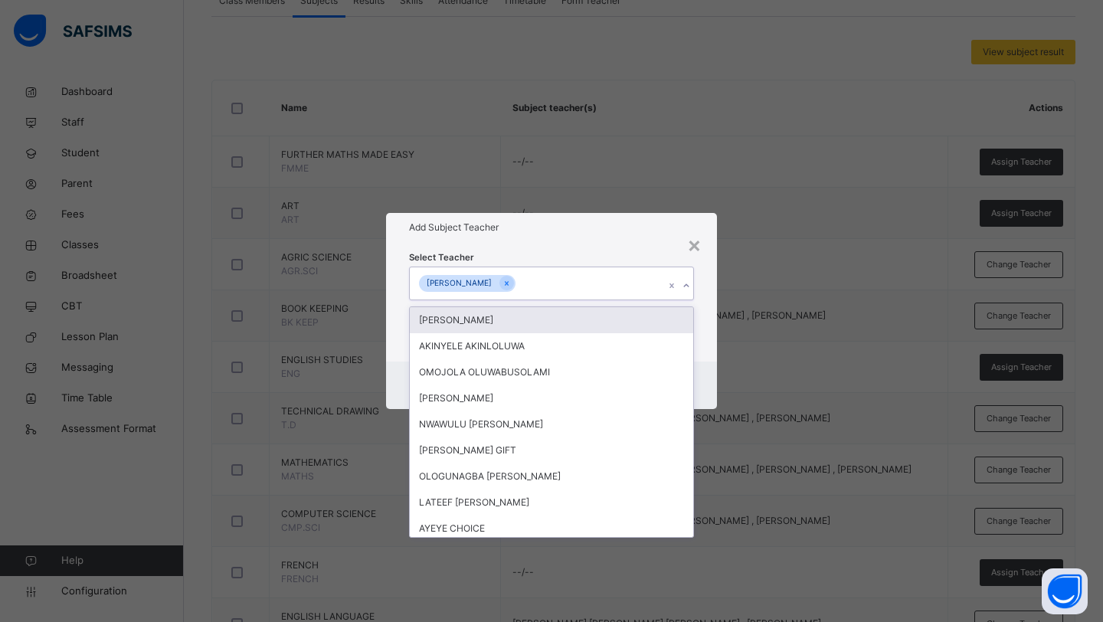
click at [631, 288] on div "MAYOWA OMOTAYO" at bounding box center [537, 283] width 254 height 32
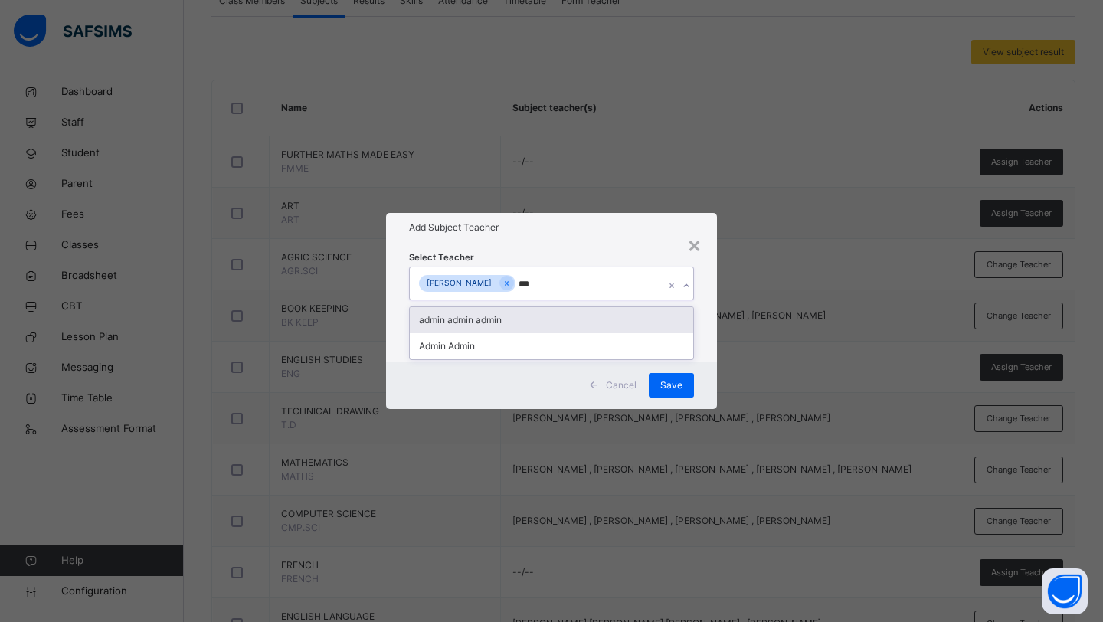
type input "****"
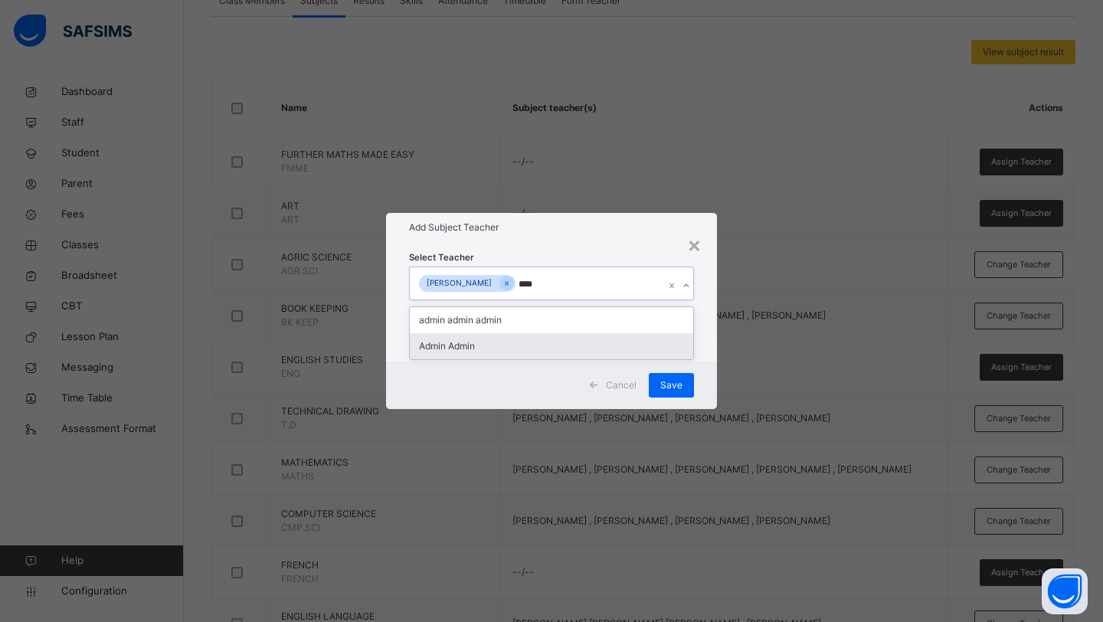
click at [513, 350] on div "Admin Admin" at bounding box center [552, 346] width 284 height 26
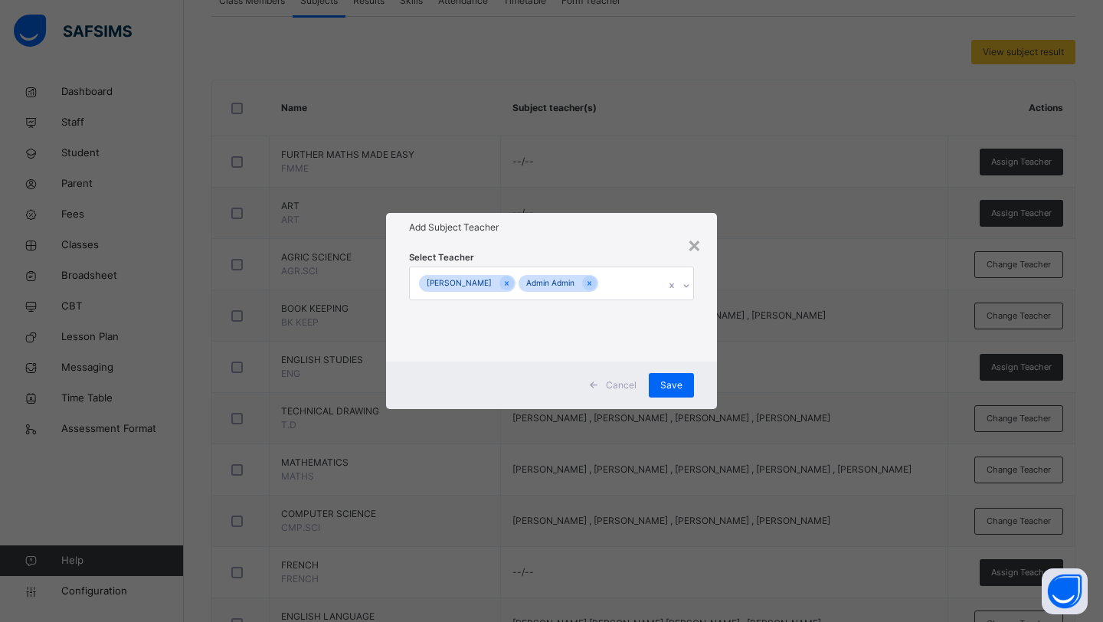
click at [637, 251] on div "Select Teacher MAYOWA OMOTAYO Admin Admin" at bounding box center [551, 302] width 285 height 104
click at [673, 381] on span "Save" at bounding box center [671, 386] width 22 height 14
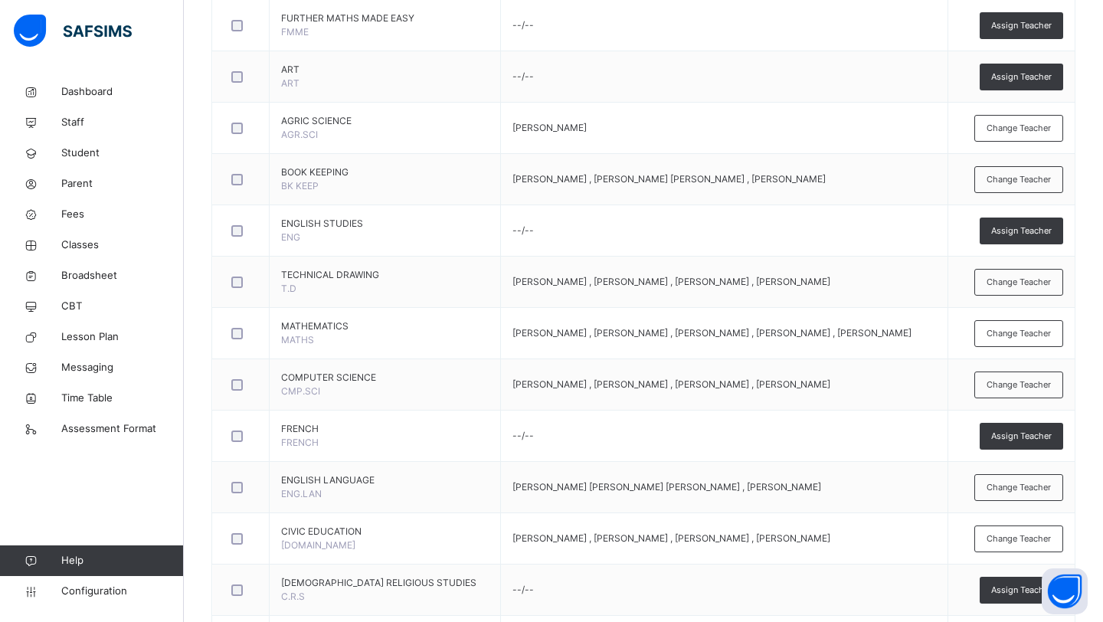
scroll to position [438, 0]
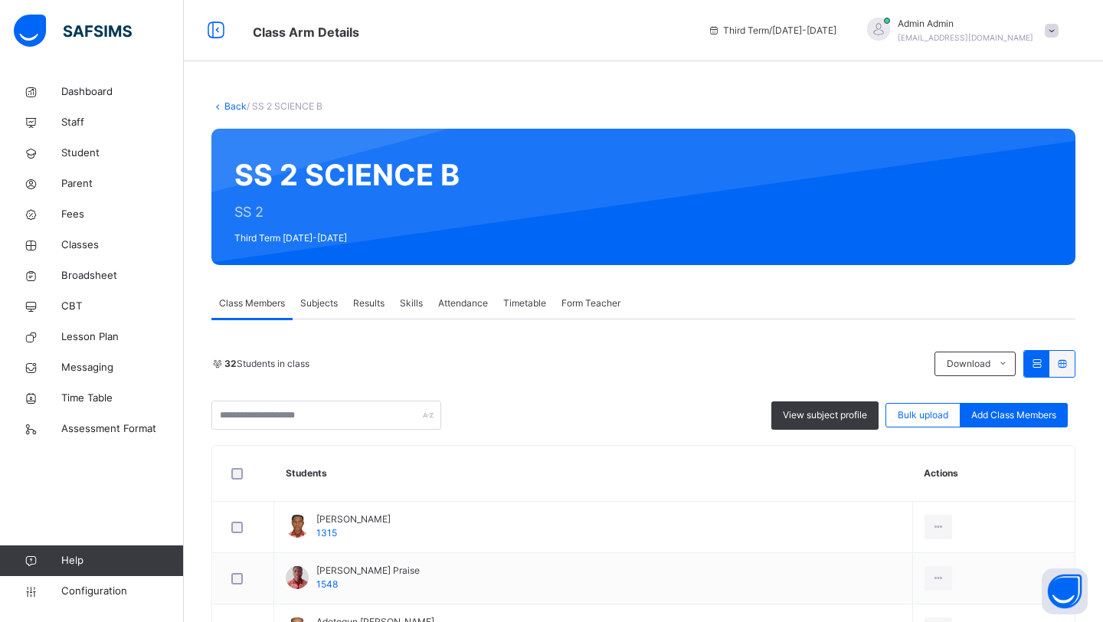
click at [323, 312] on div "Subjects" at bounding box center [319, 303] width 53 height 31
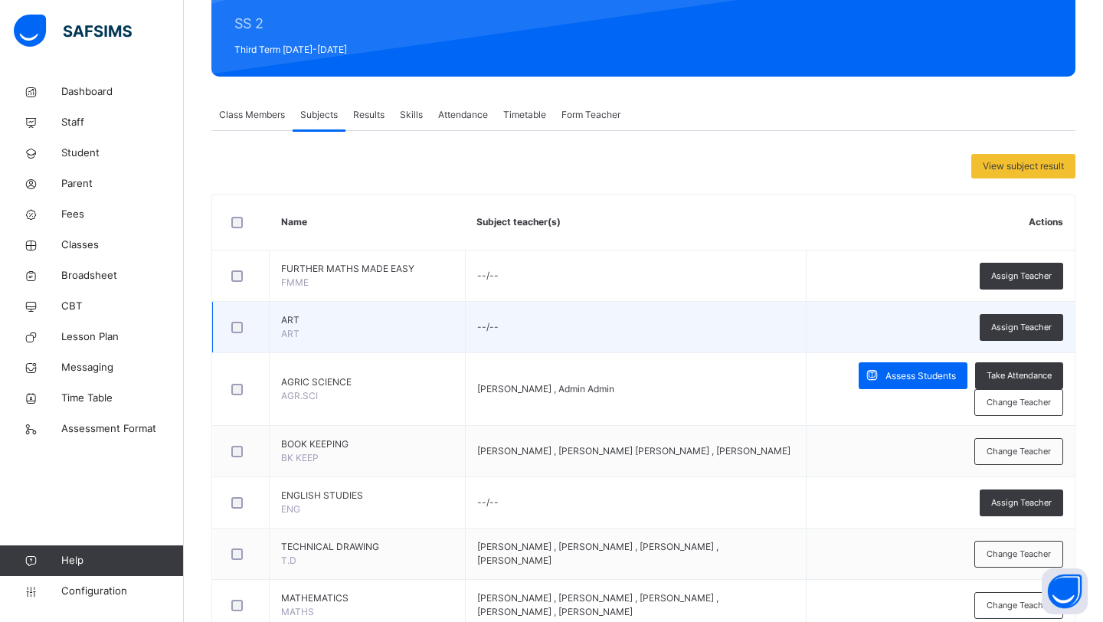
scroll to position [205, 0]
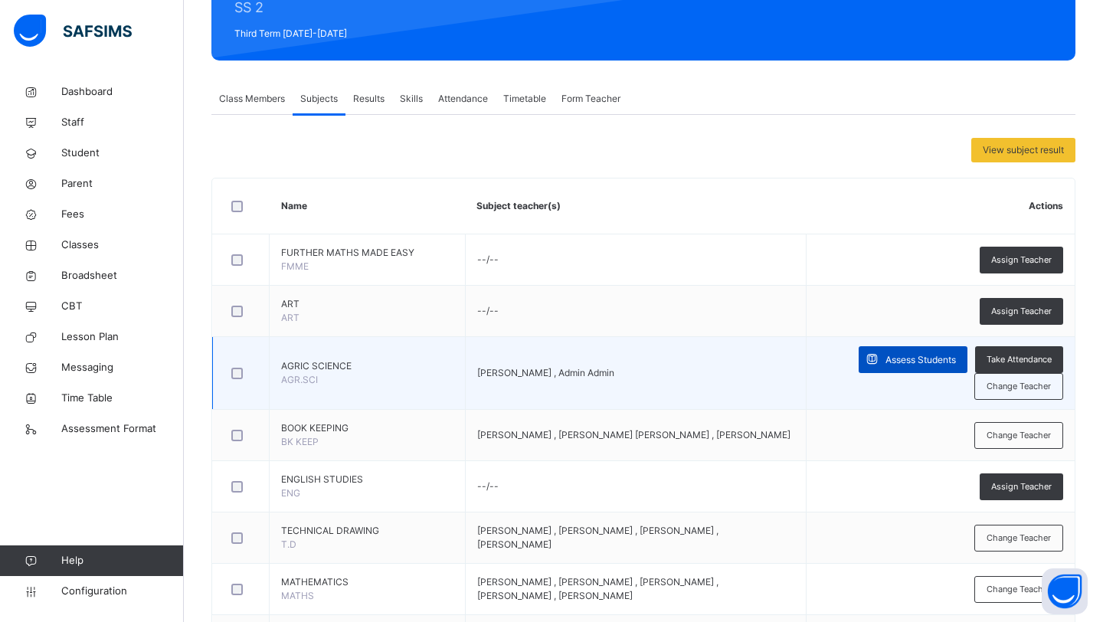
click at [894, 362] on span "Assess Students" at bounding box center [921, 360] width 70 height 14
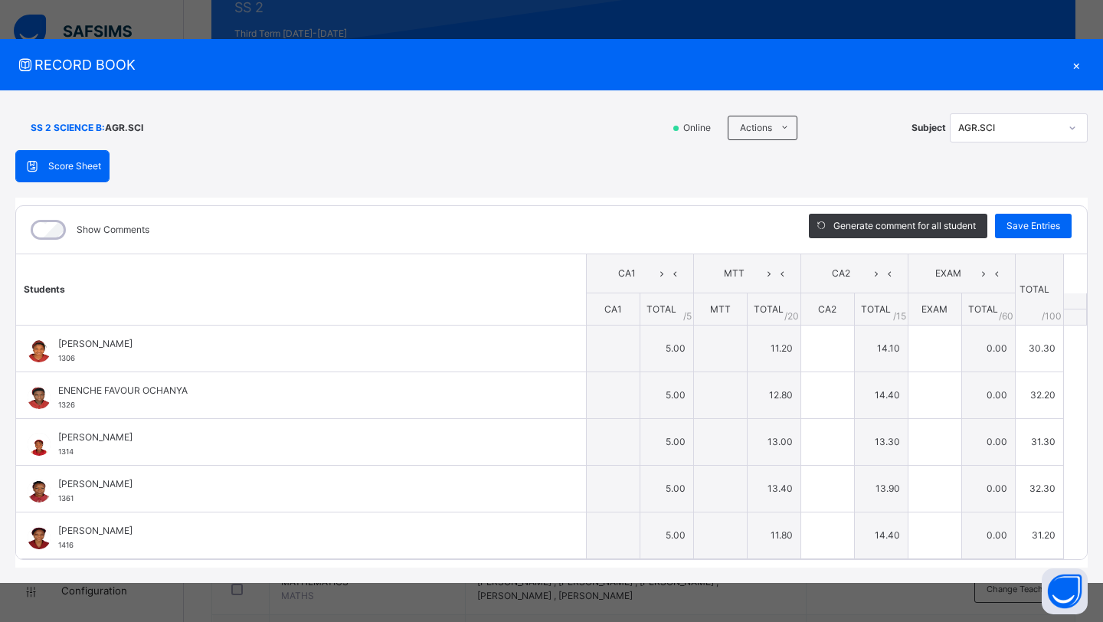
type input "*"
type input "****"
type input "*"
type input "****"
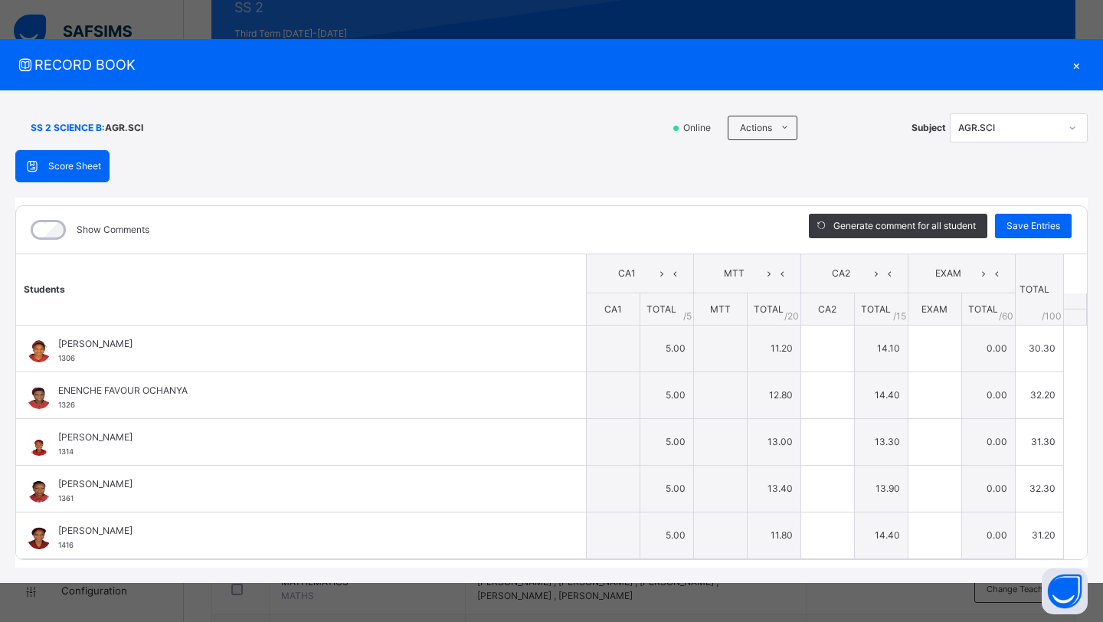
type input "****"
type input "*"
type input "**"
type input "****"
type input "*"
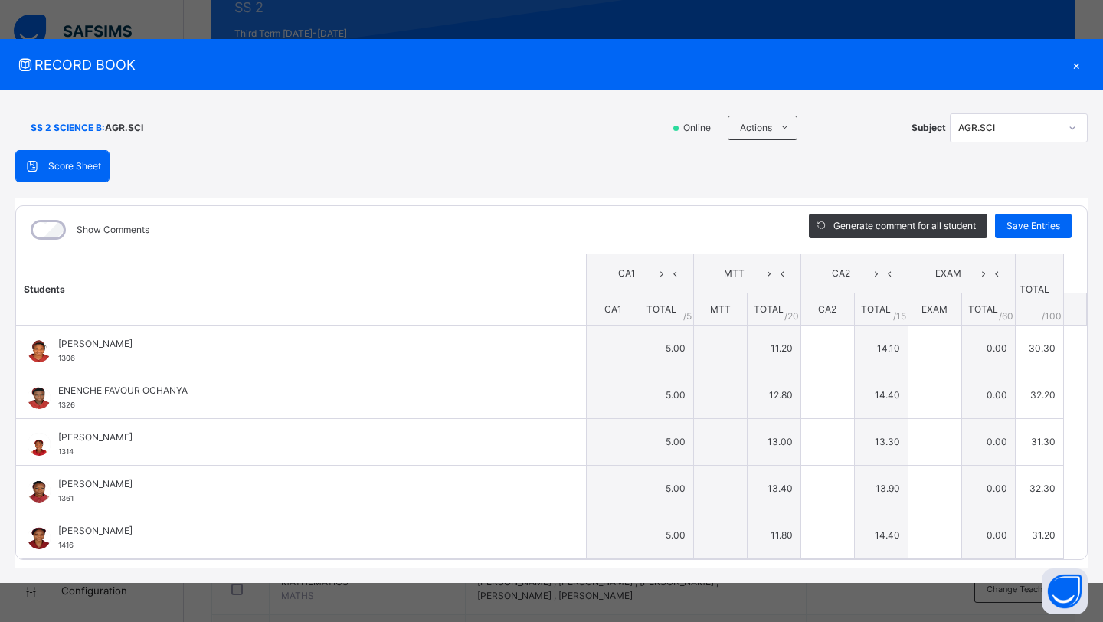
type input "****"
type input "*"
type input "****"
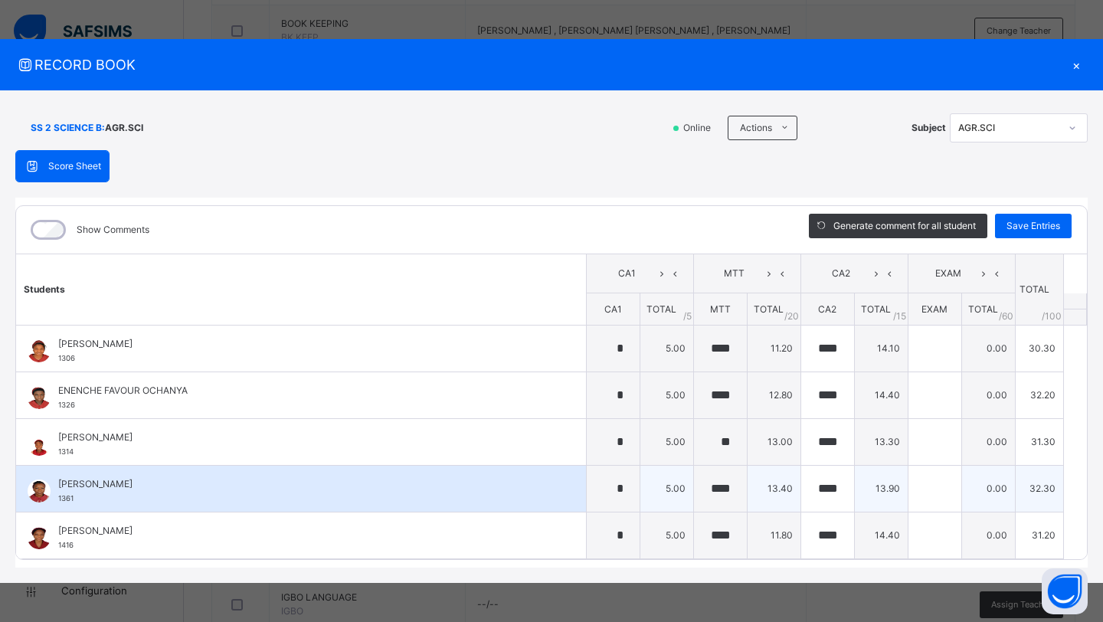
scroll to position [616, 0]
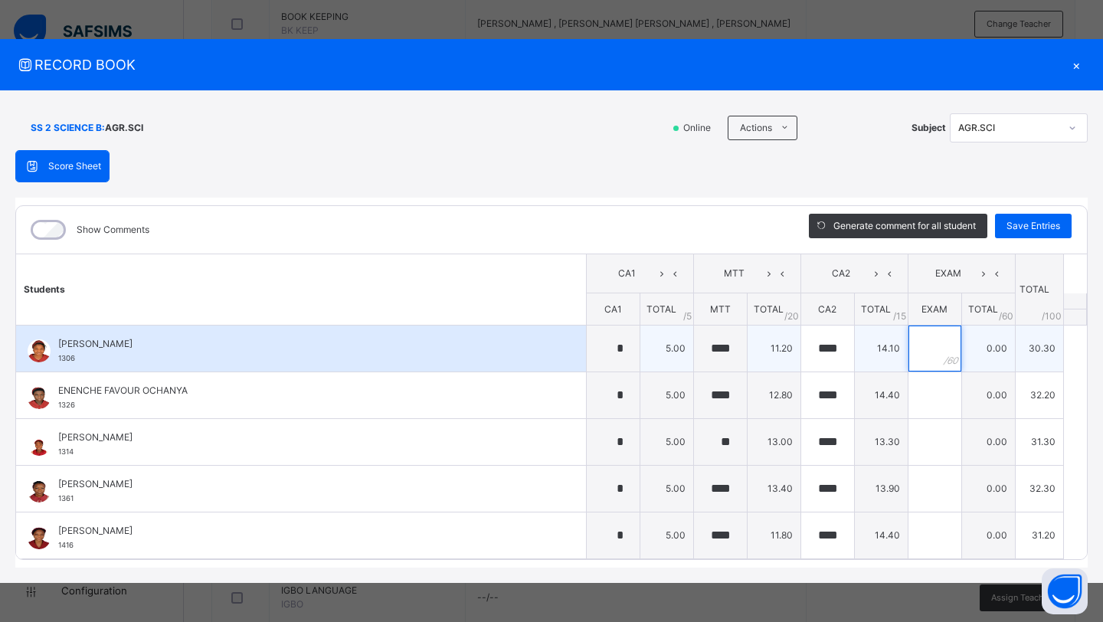
click at [922, 352] on input "text" at bounding box center [935, 349] width 53 height 46
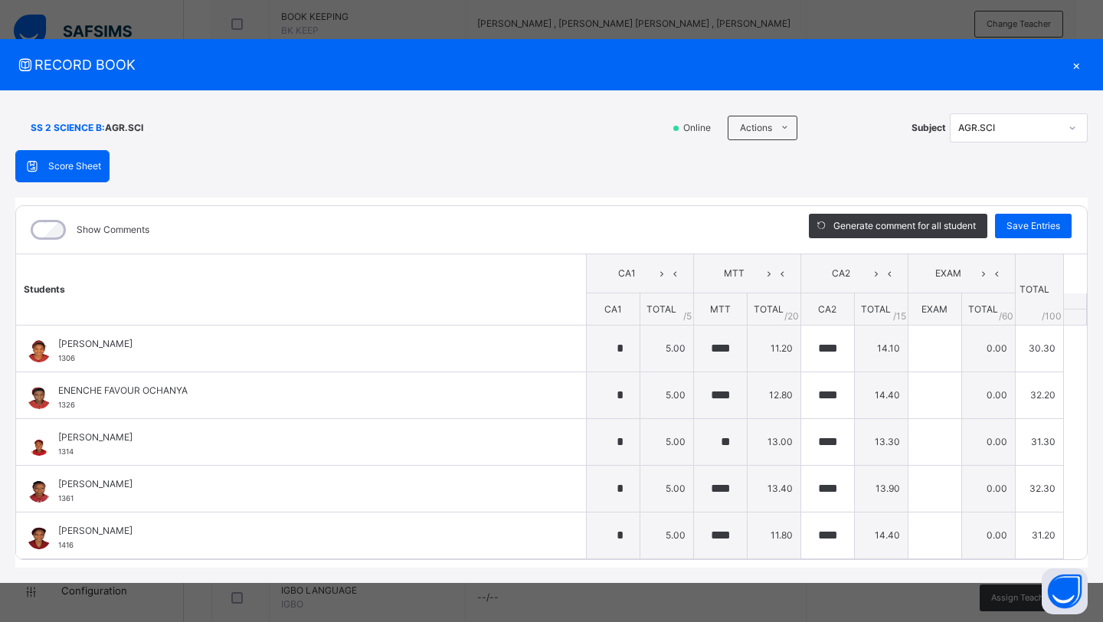
click at [1077, 65] on div "×" at bounding box center [1076, 64] width 23 height 21
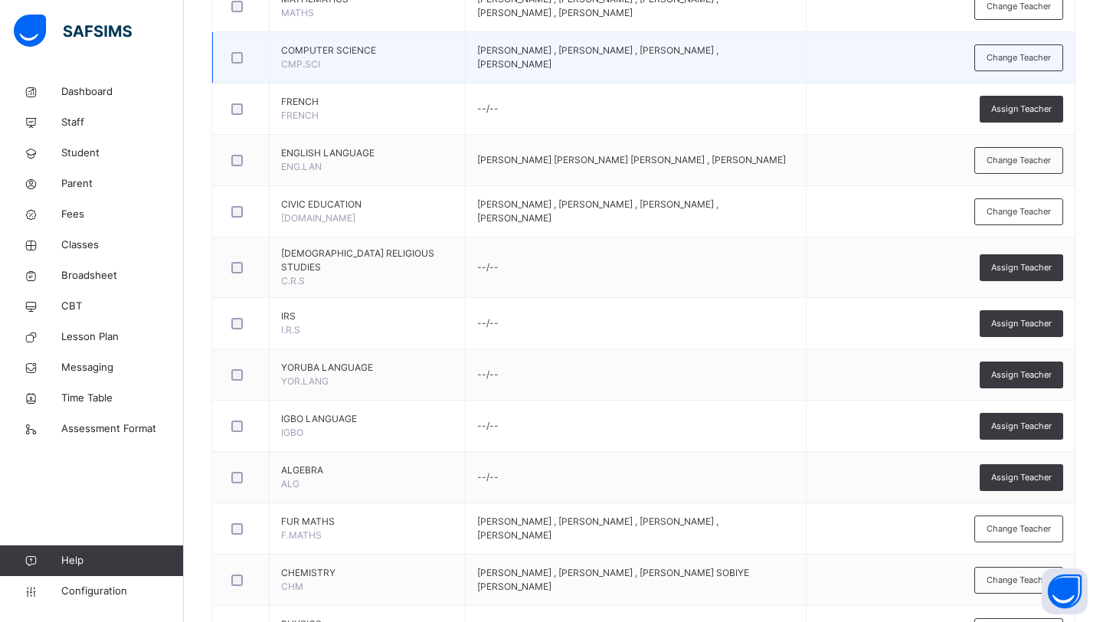
scroll to position [790, 0]
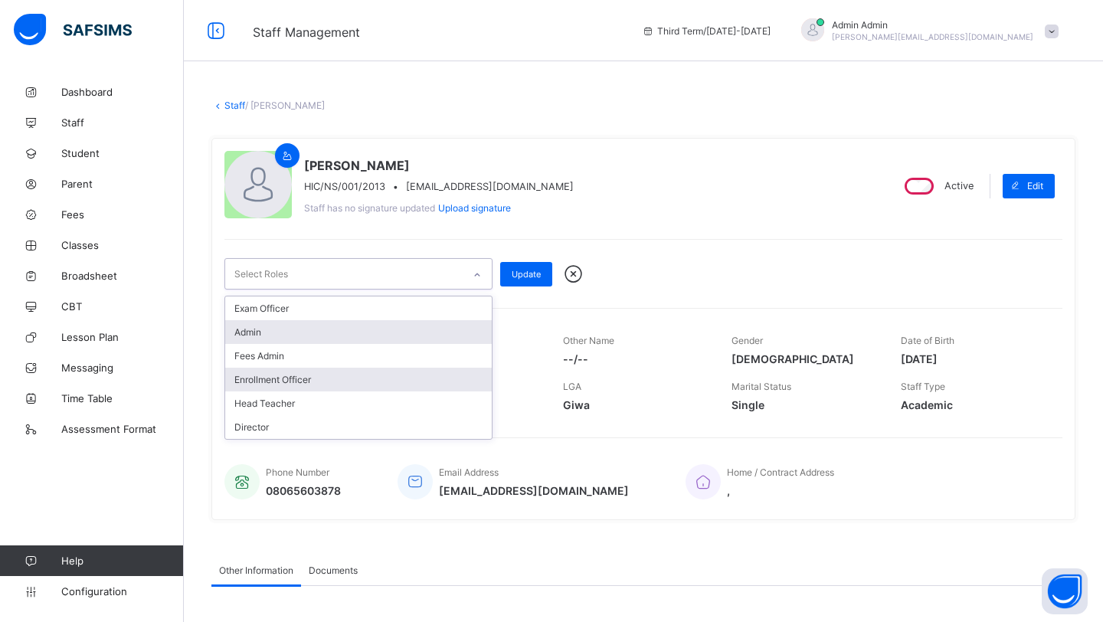
click at [303, 374] on div "Enrollment Officer" at bounding box center [358, 380] width 267 height 24
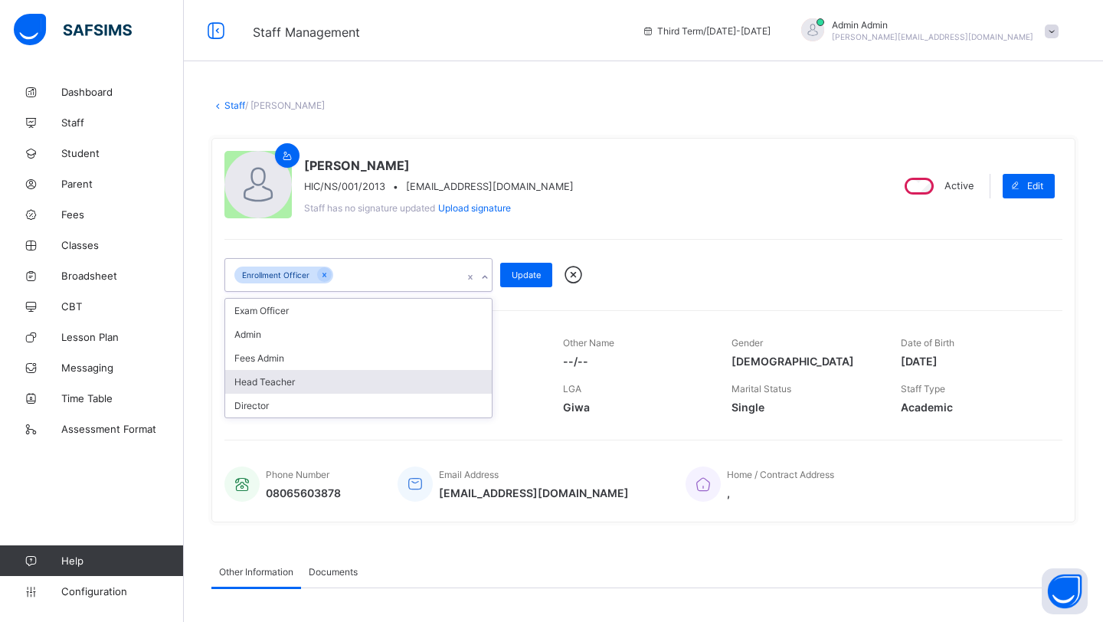
click at [303, 374] on div "Head Teacher" at bounding box center [358, 382] width 267 height 24
click at [303, 374] on div "Director" at bounding box center [358, 382] width 267 height 24
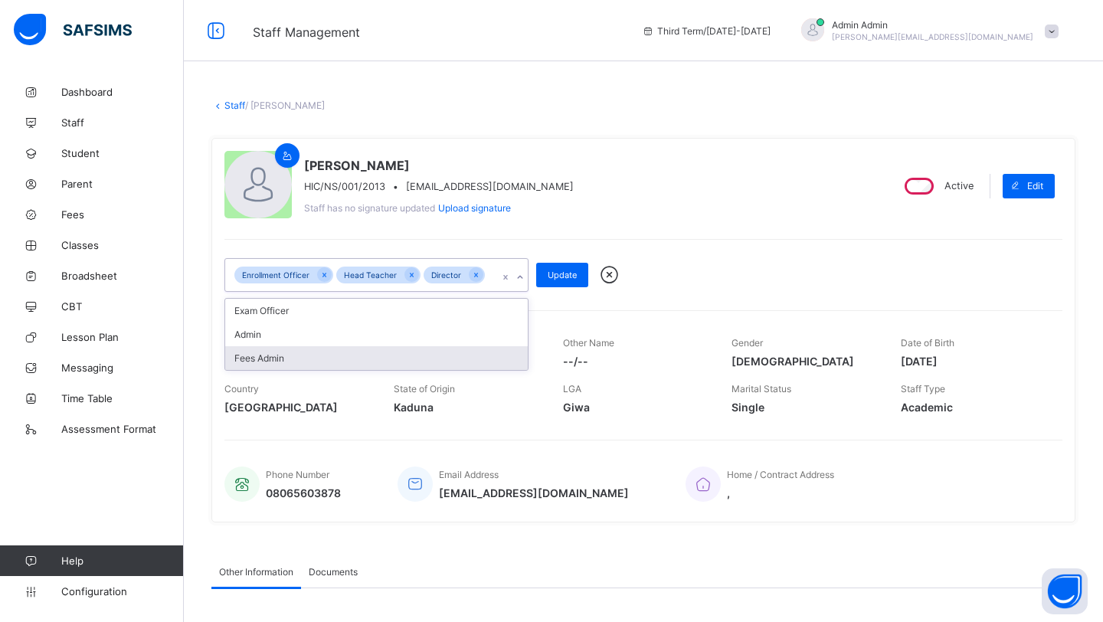
click at [303, 362] on div "Fees Admin" at bounding box center [376, 358] width 303 height 24
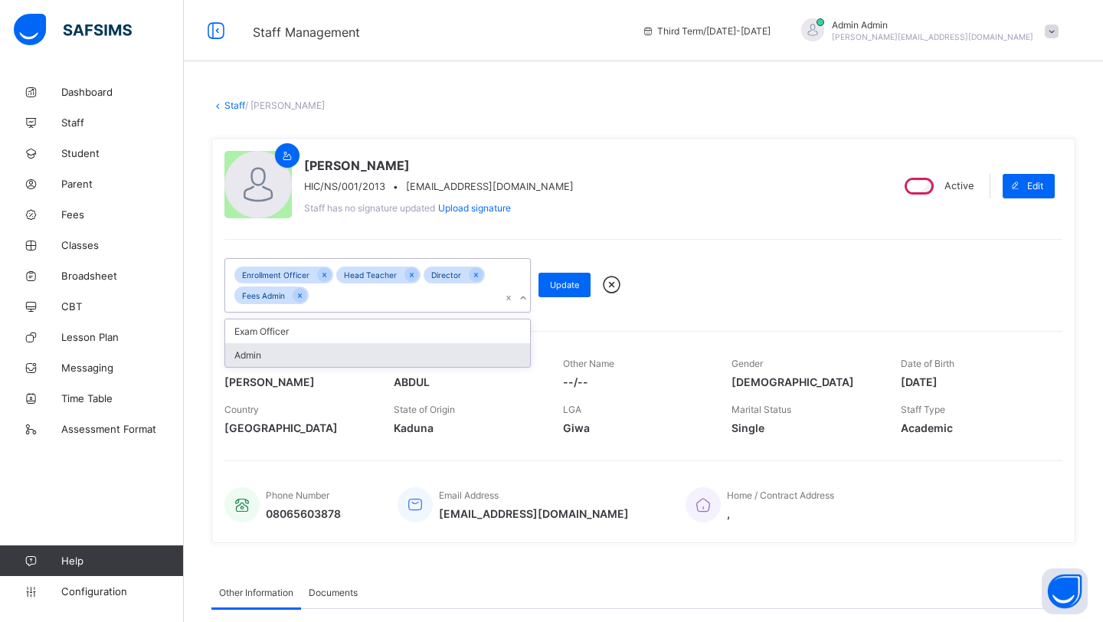
click at [303, 352] on div "Admin" at bounding box center [377, 355] width 305 height 24
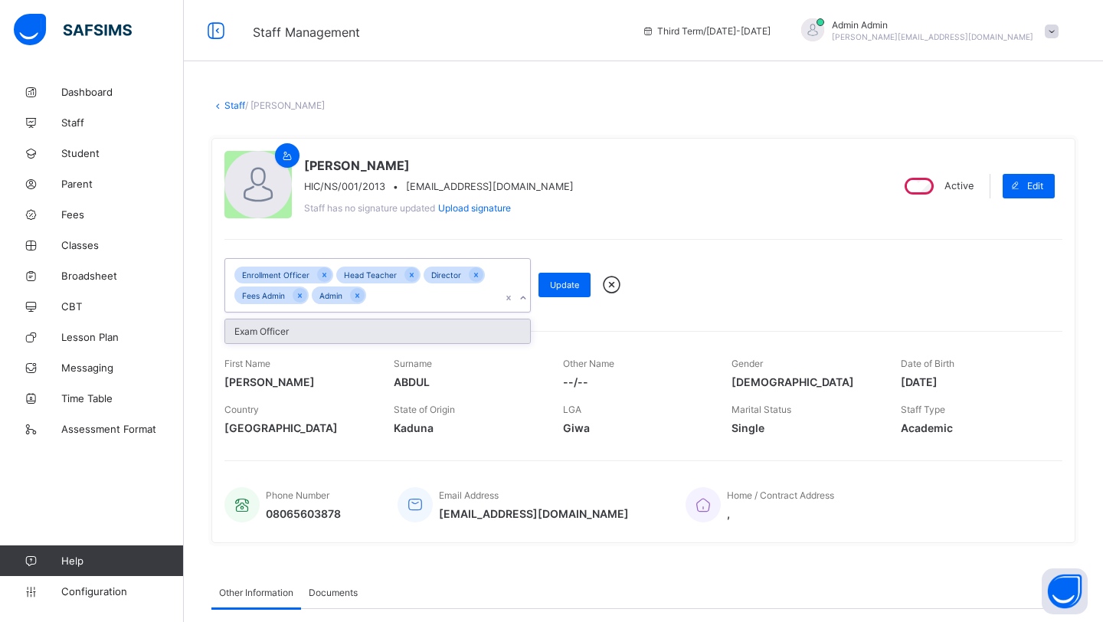
click at [294, 329] on div "Exam Officer" at bounding box center [377, 332] width 305 height 24
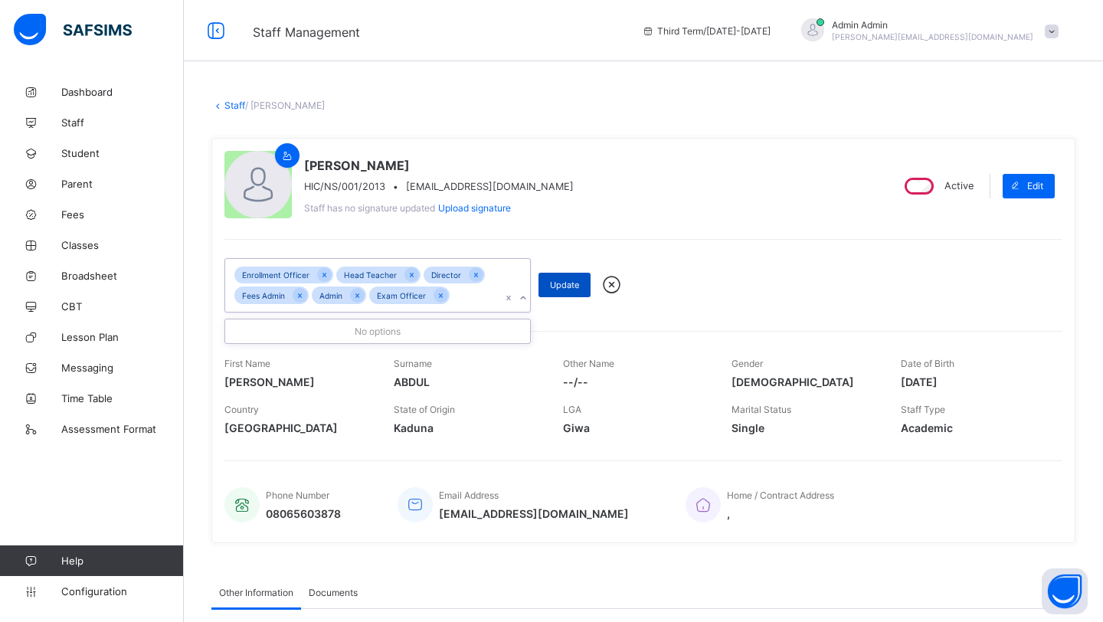
click at [551, 275] on div "Update" at bounding box center [565, 285] width 52 height 25
